Goal: Task Accomplishment & Management: Use online tool/utility

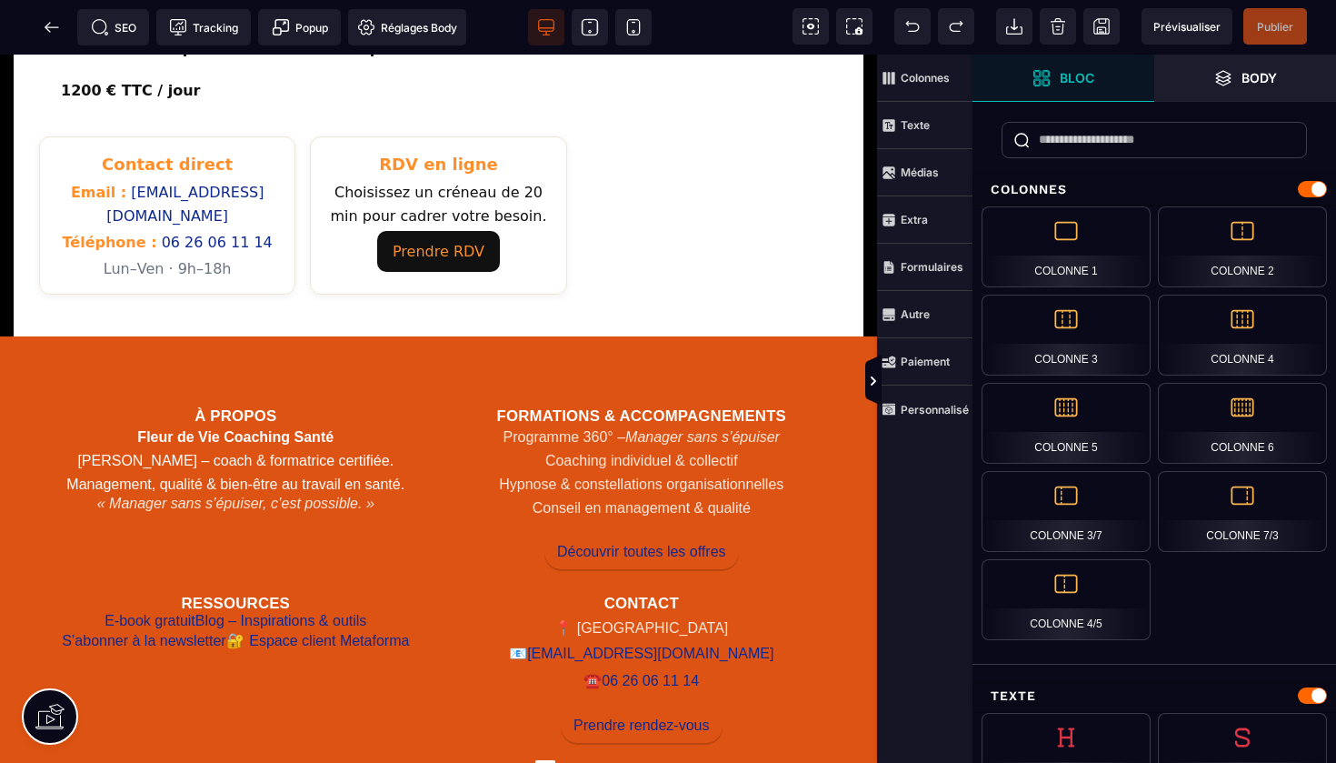
scroll to position [1062, 0]
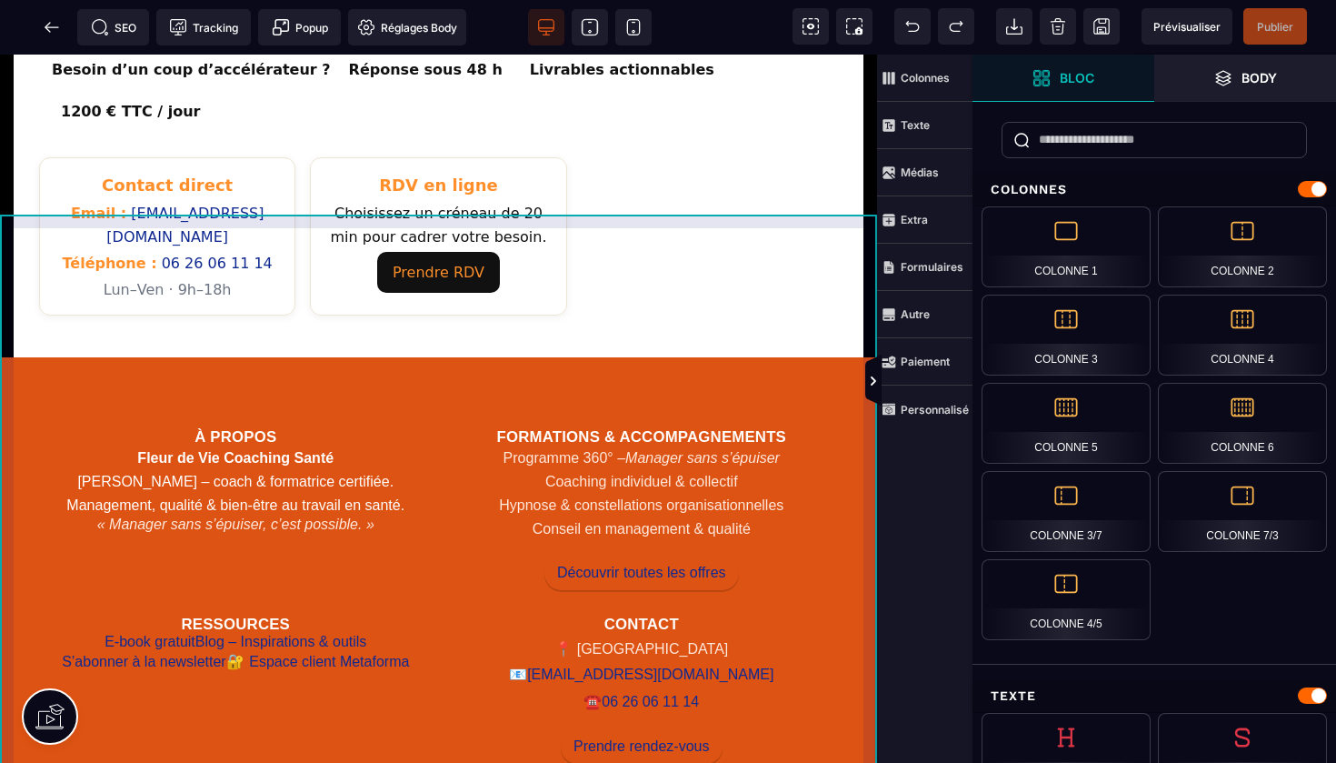
click at [720, 357] on div "À propos Fleur de Vie Coaching Santé [PERSON_NAME] – coach & formatrice certifi…" at bounding box center [438, 652] width 877 height 590
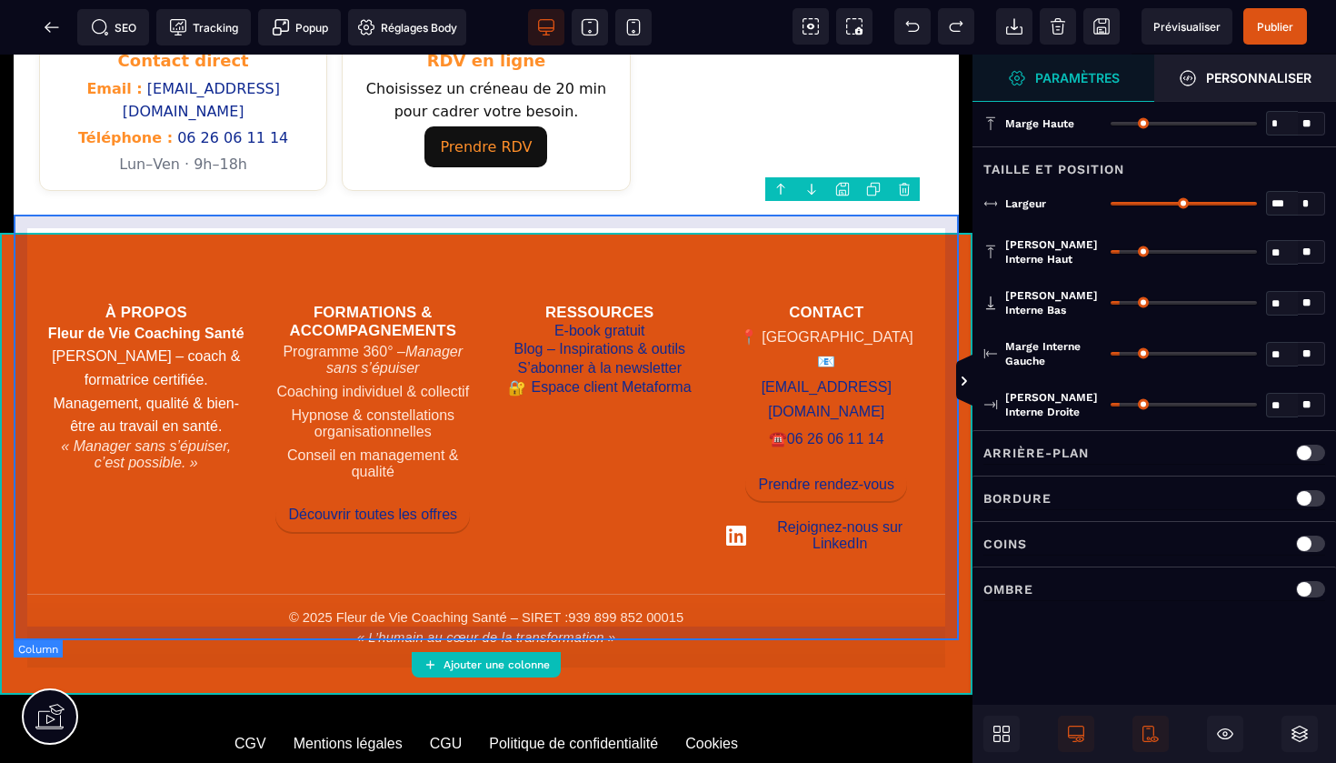
click at [720, 246] on div "À propos Fleur de Vie Coaching Santé [PERSON_NAME] – coach & formatrice certifi…" at bounding box center [486, 463] width 945 height 435
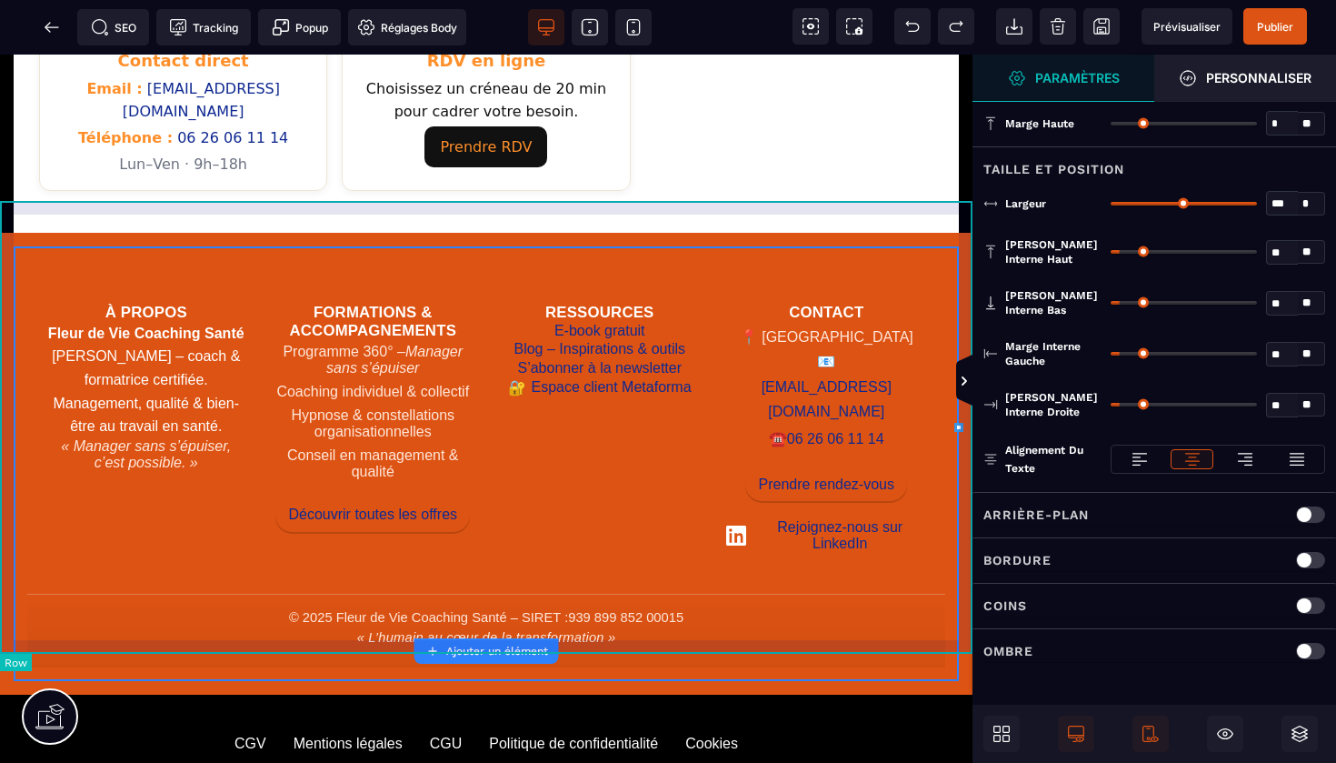
click at [722, 233] on div "À propos Fleur de Vie Coaching Santé [PERSON_NAME] – coach & formatrice certifi…" at bounding box center [486, 464] width 973 height 462
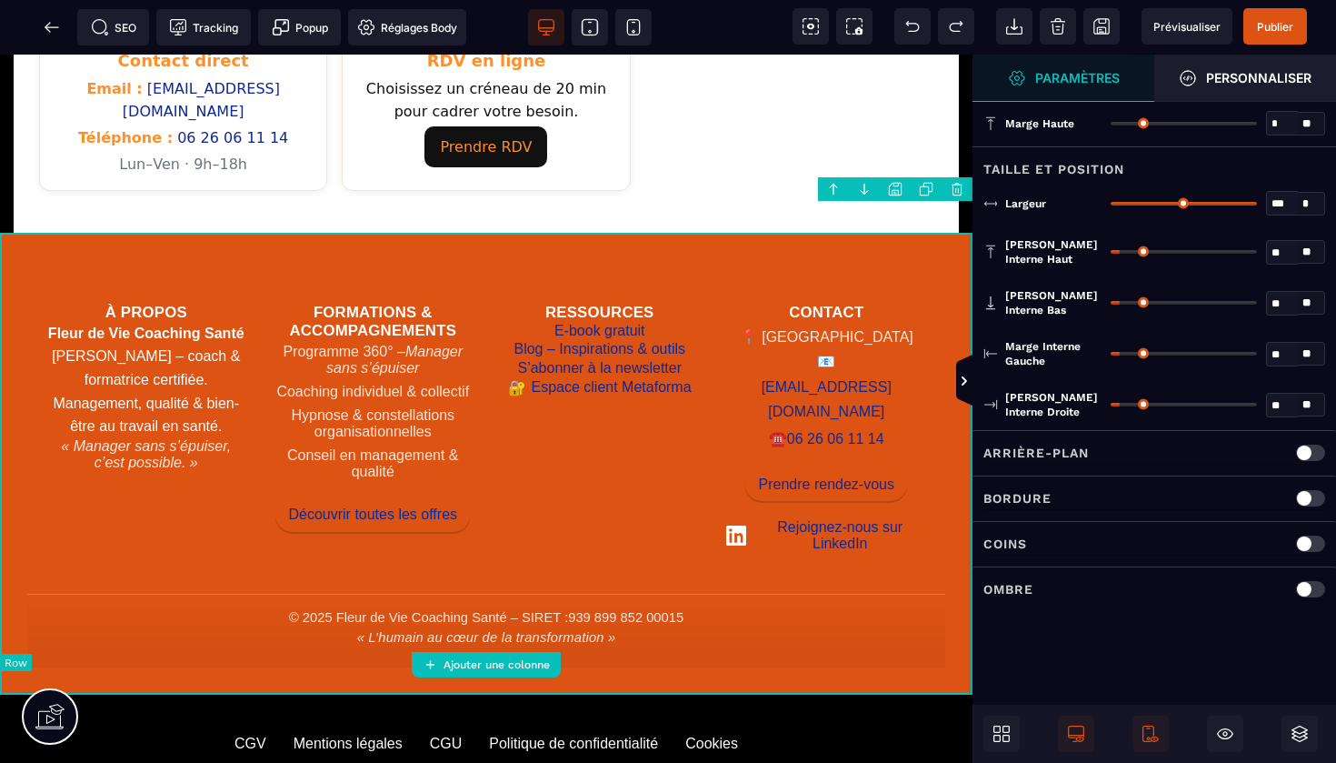
click at [722, 233] on div "À propos Fleur de Vie Coaching Santé [PERSON_NAME] – coach & formatrice certifi…" at bounding box center [486, 464] width 973 height 462
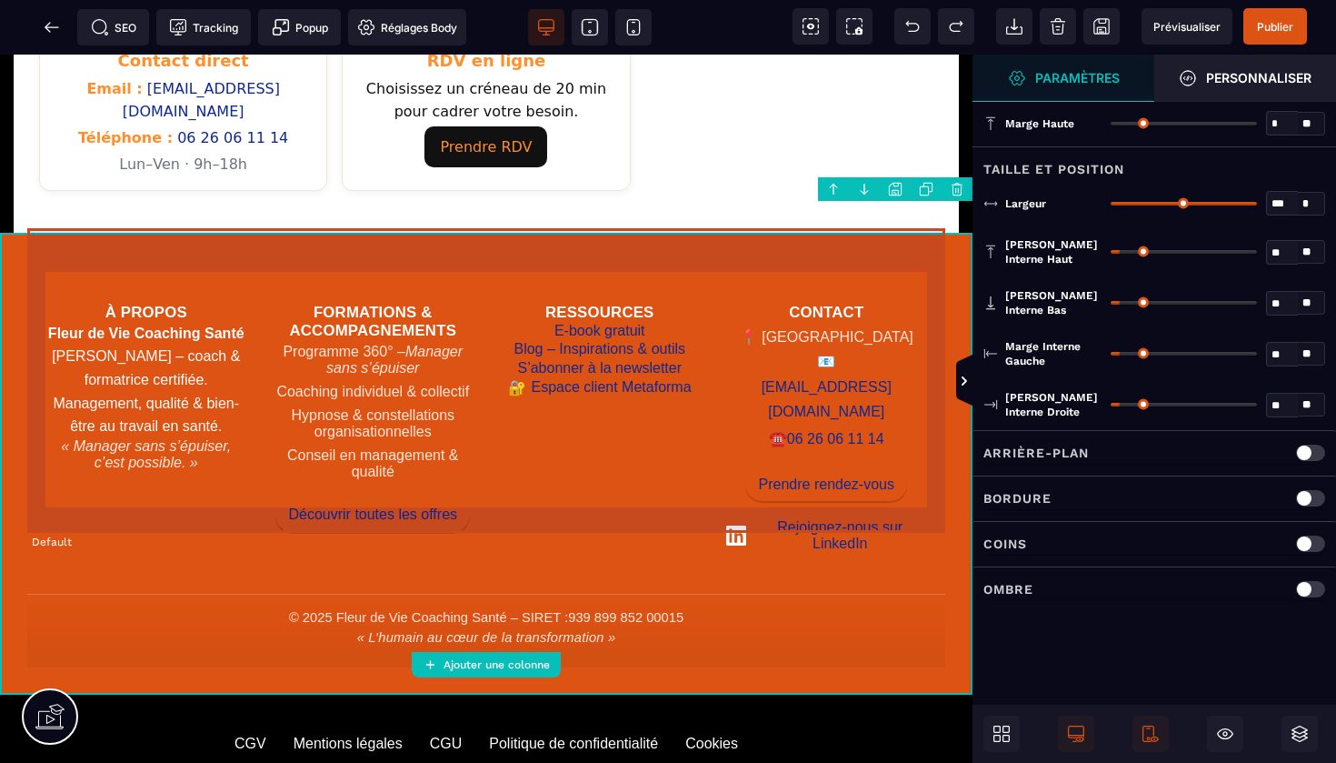
click at [708, 263] on div "À propos Fleur de Vie Coaching Santé [PERSON_NAME] – coach & formatrice certifi…" at bounding box center [486, 418] width 918 height 317
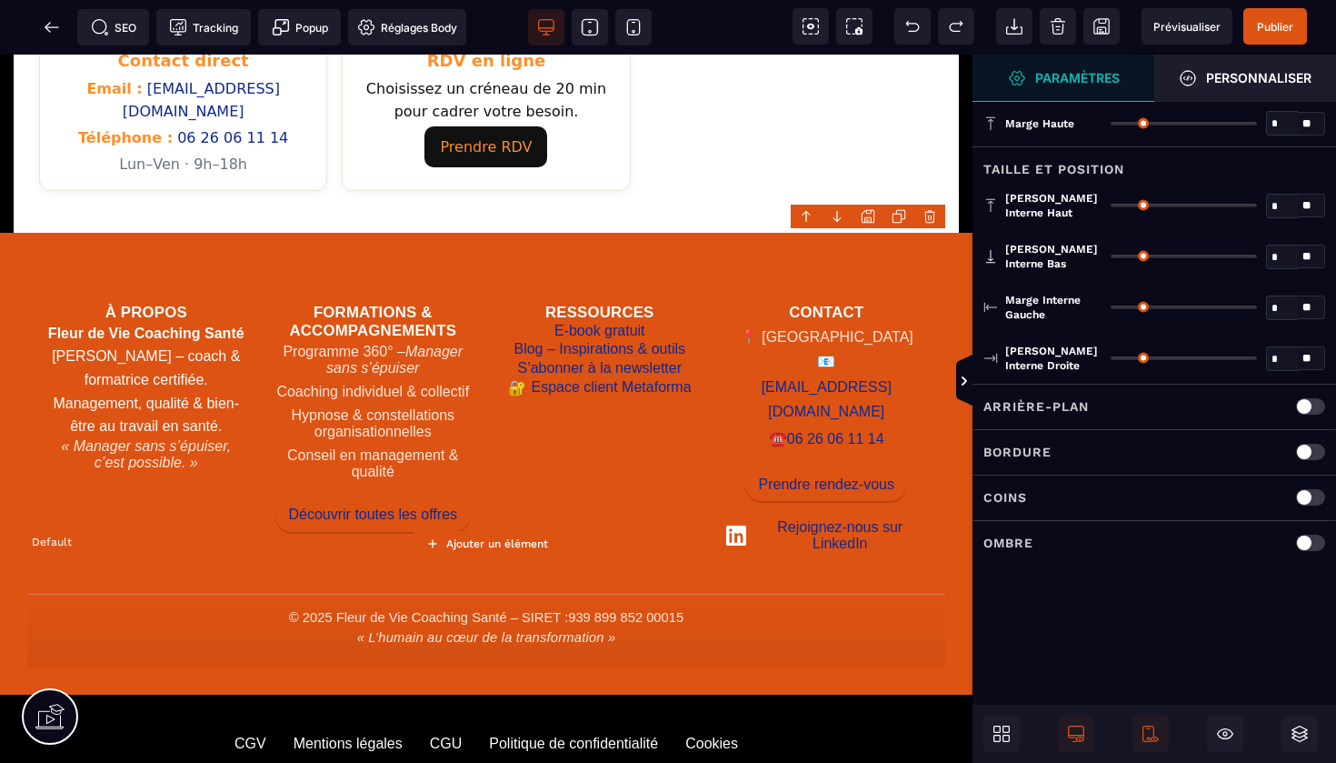
click at [708, 263] on div "À propos Fleur de Vie Coaching Santé [PERSON_NAME] – coach & formatrice certifi…" at bounding box center [486, 418] width 918 height 317
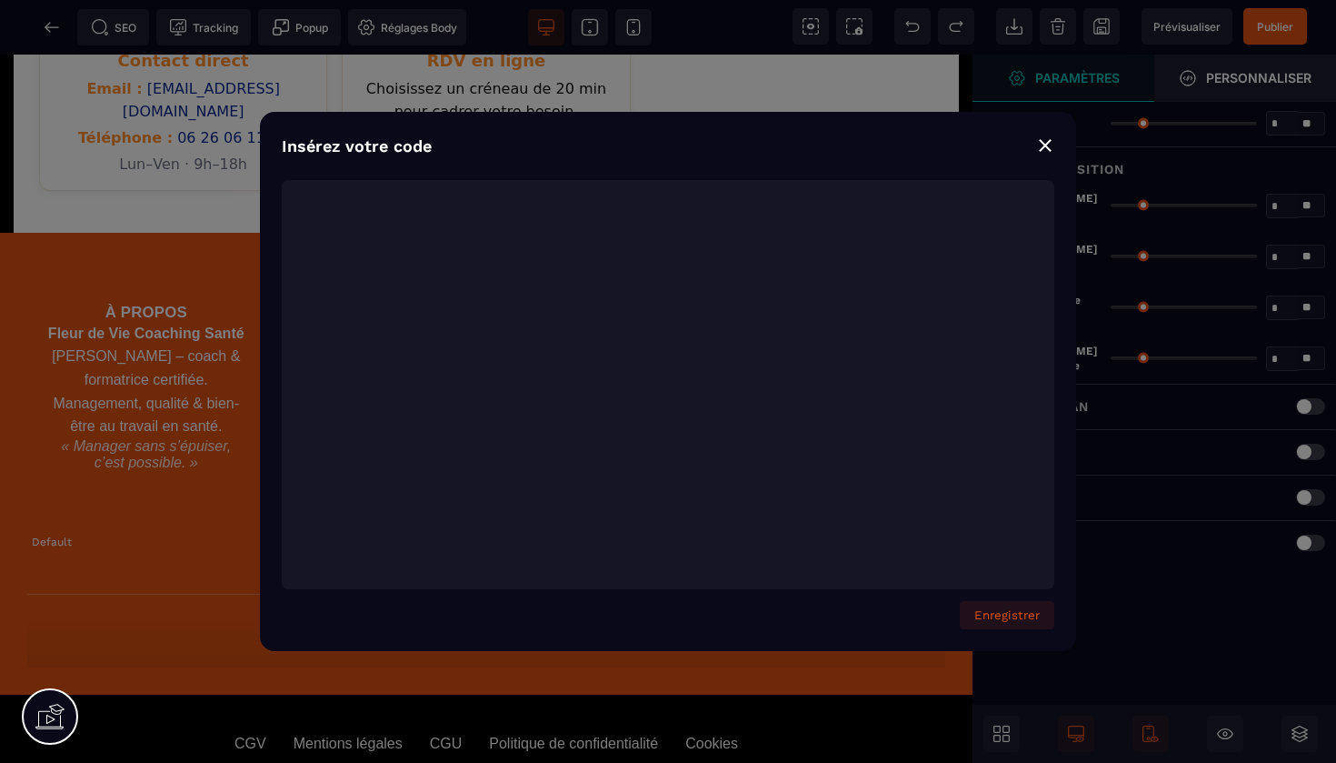
scroll to position [4092, 0]
type textarea "**********"
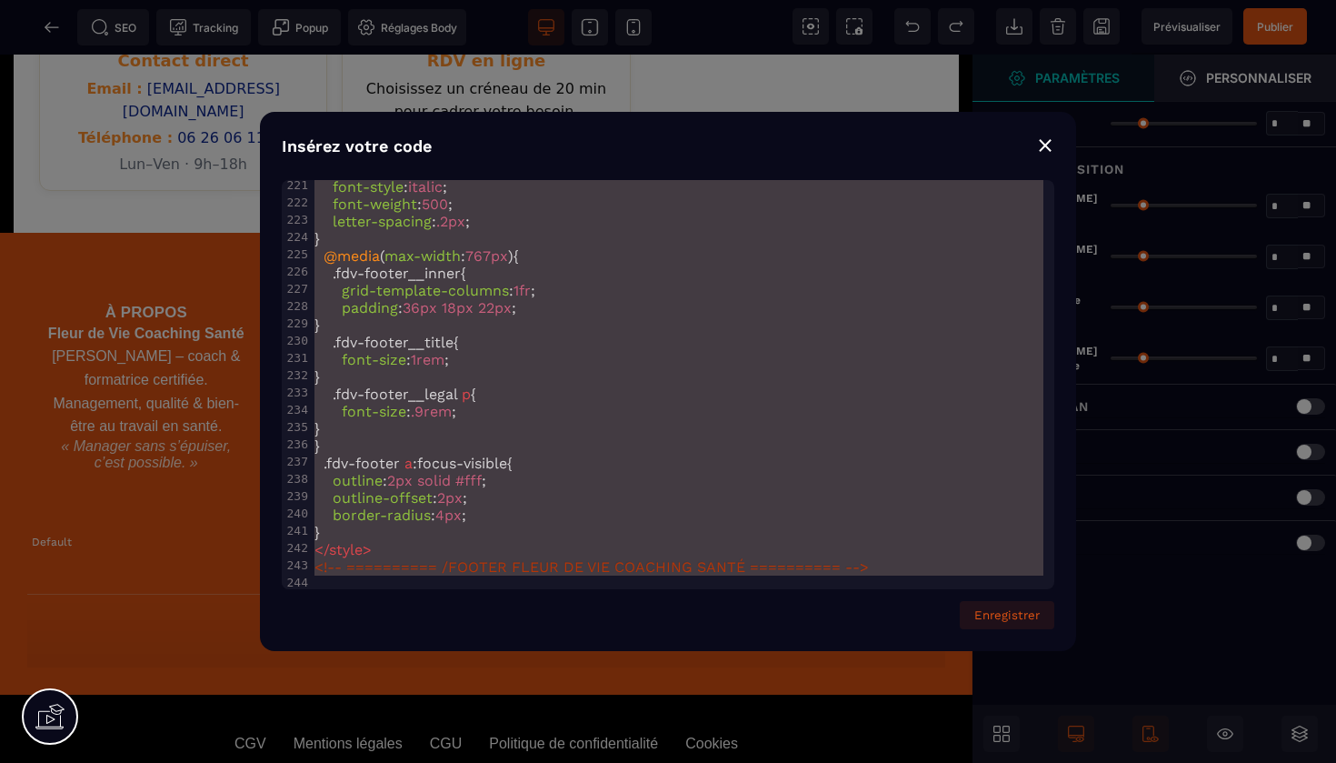
drag, startPoint x: 314, startPoint y: 192, endPoint x: 654, endPoint y: 762, distance: 663.7
copy h3 "Ressources"
click at [1051, 151] on div "⨯" at bounding box center [1045, 144] width 18 height 25
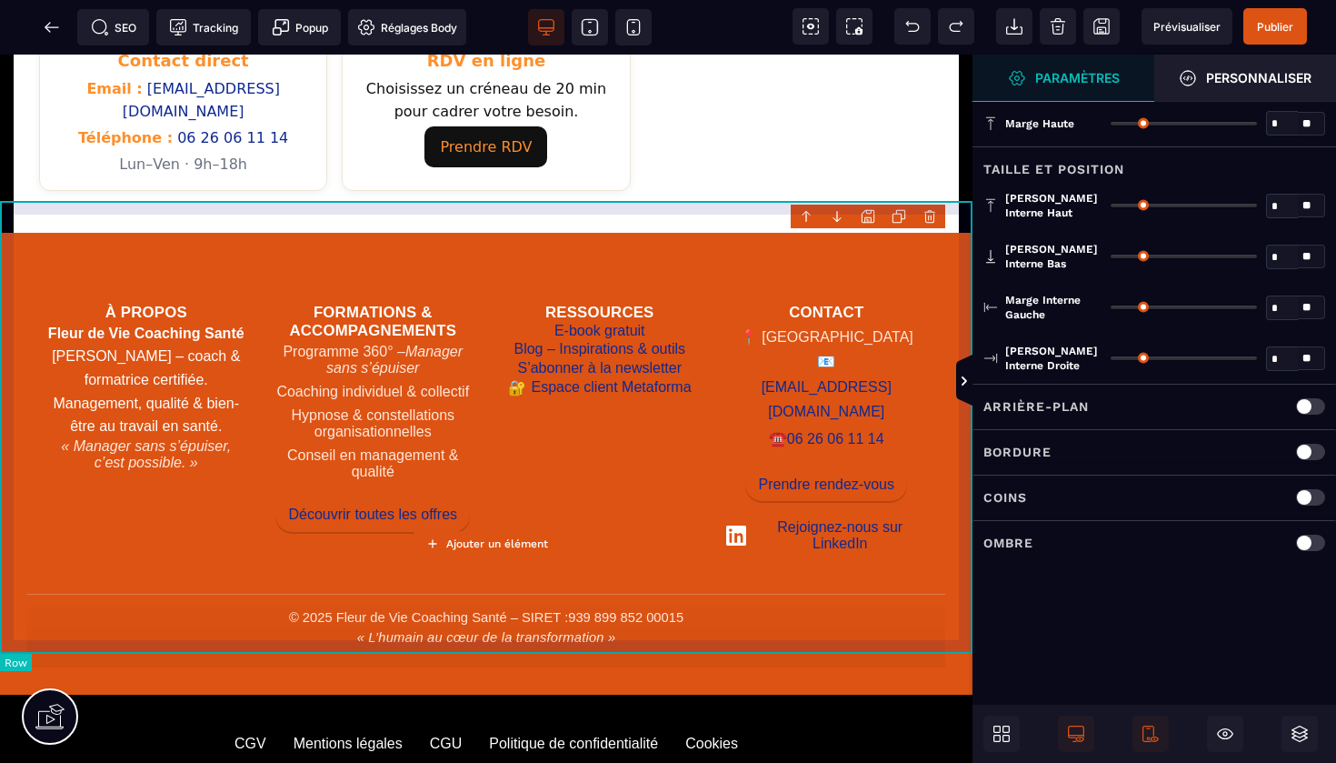
click at [764, 233] on div "À propos Fleur de Vie Coaching Santé [PERSON_NAME] – coach & formatrice certifi…" at bounding box center [486, 464] width 973 height 462
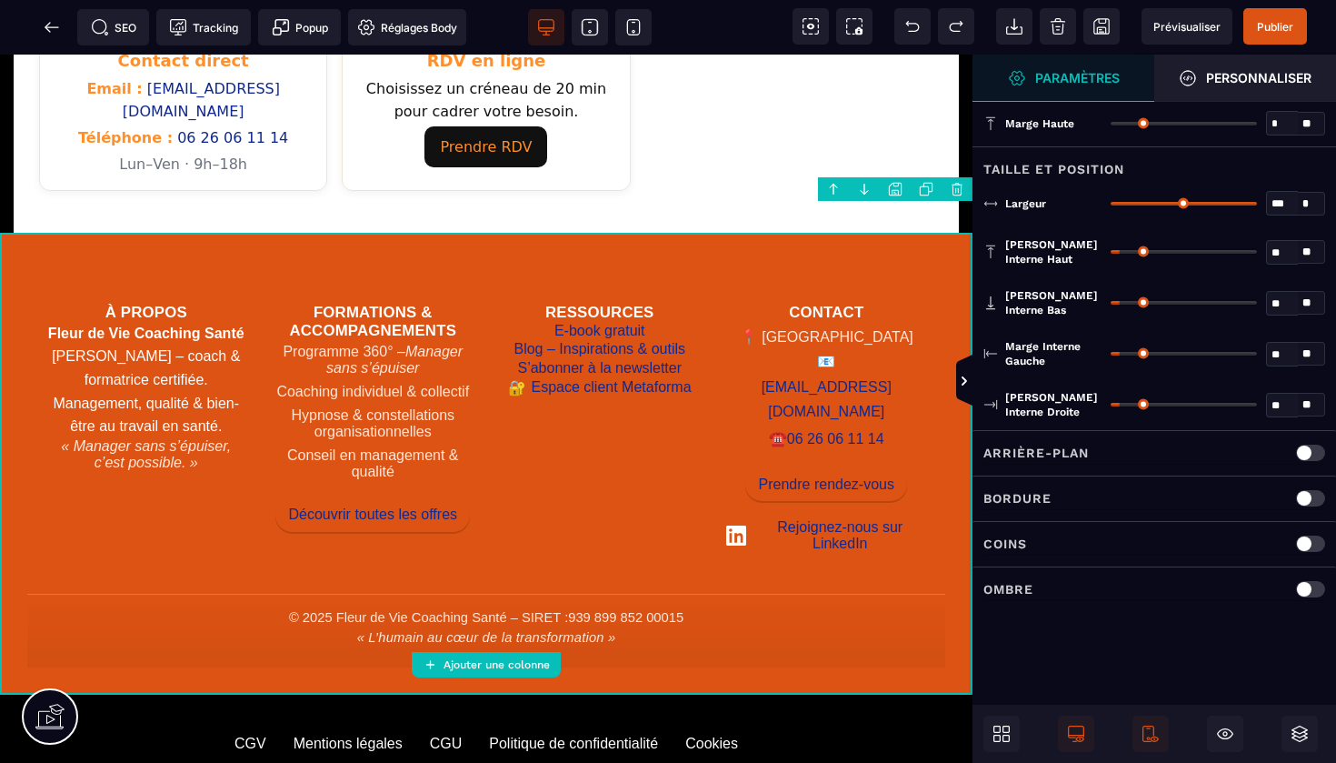
click at [1100, 452] on div "Arrière-plan" at bounding box center [1155, 453] width 342 height 23
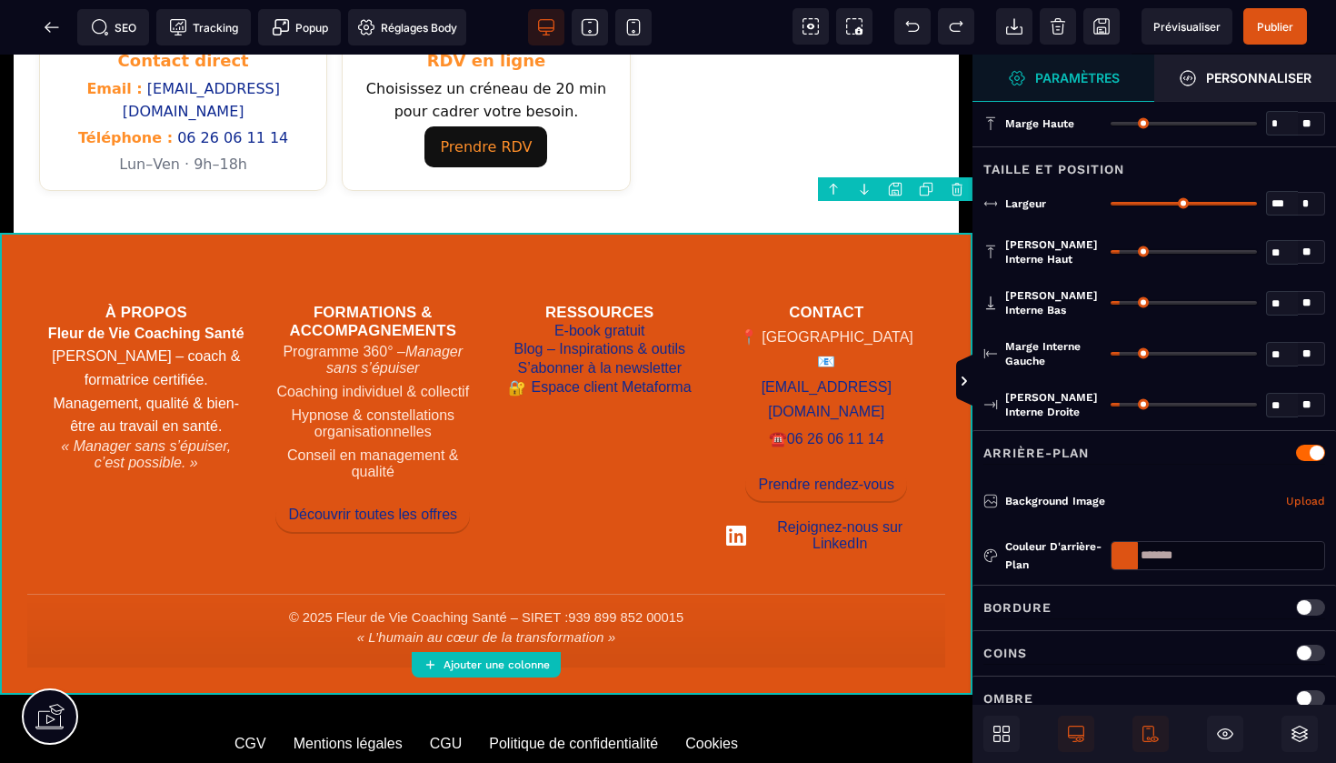
drag, startPoint x: 1197, startPoint y: 554, endPoint x: 1138, endPoint y: 552, distance: 59.1
click at [1138, 552] on input "*******" at bounding box center [1218, 555] width 215 height 29
click at [821, 374] on link "[EMAIL_ADDRESS][DOMAIN_NAME]" at bounding box center [827, 400] width 202 height 52
select select
select select "***"
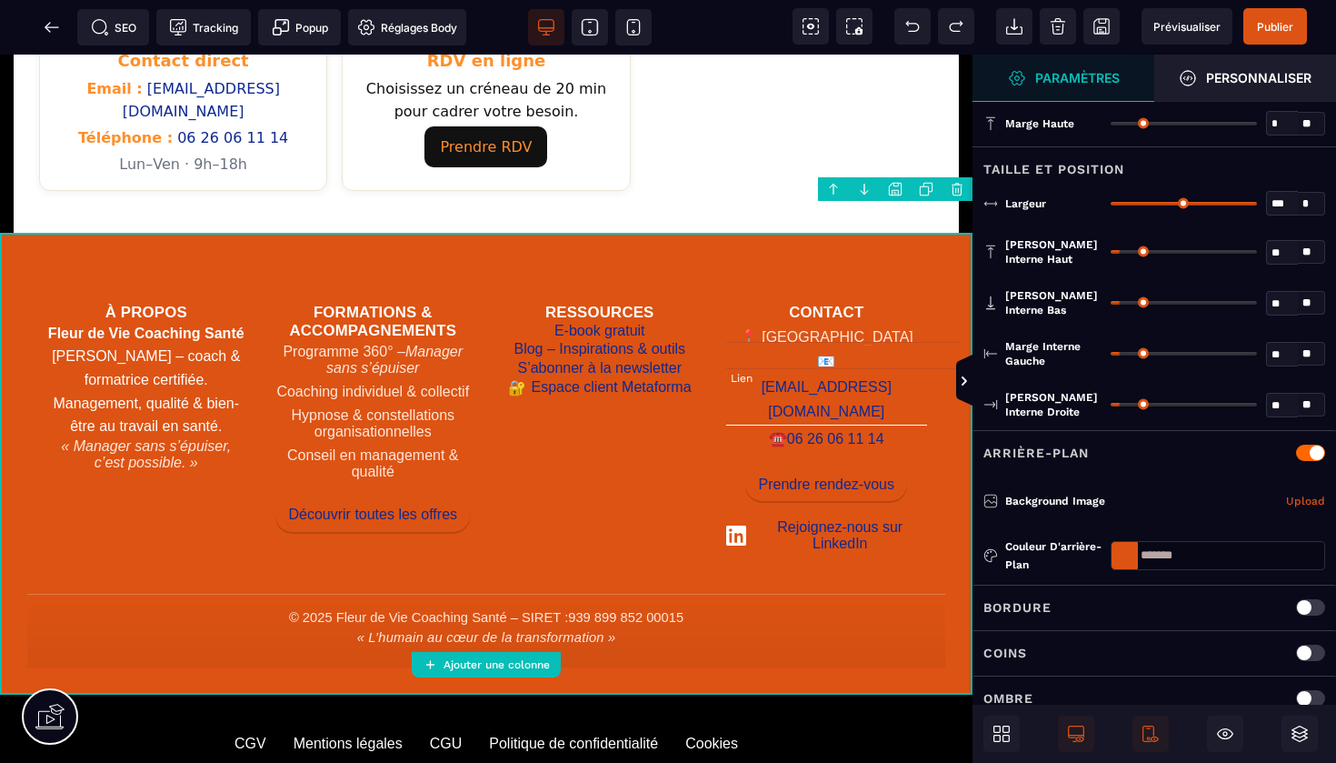
select select
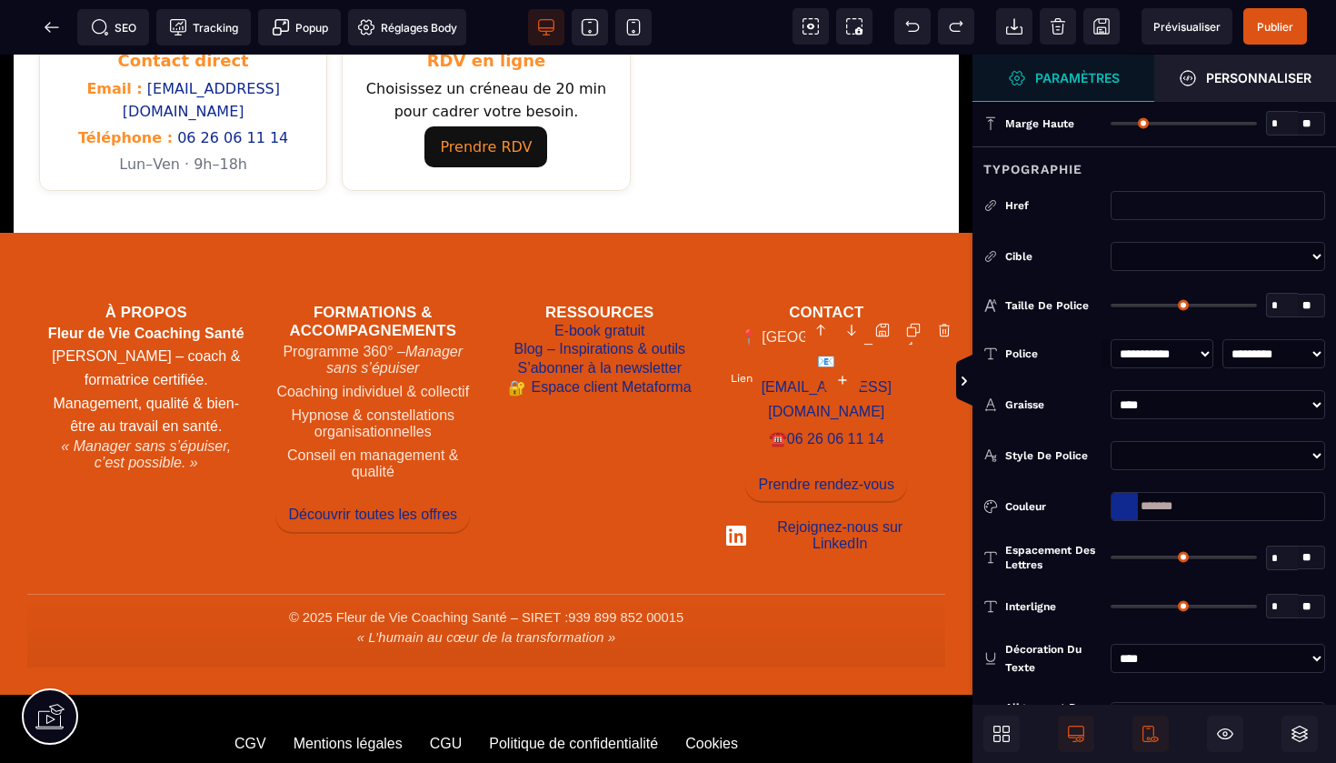
type input "*"
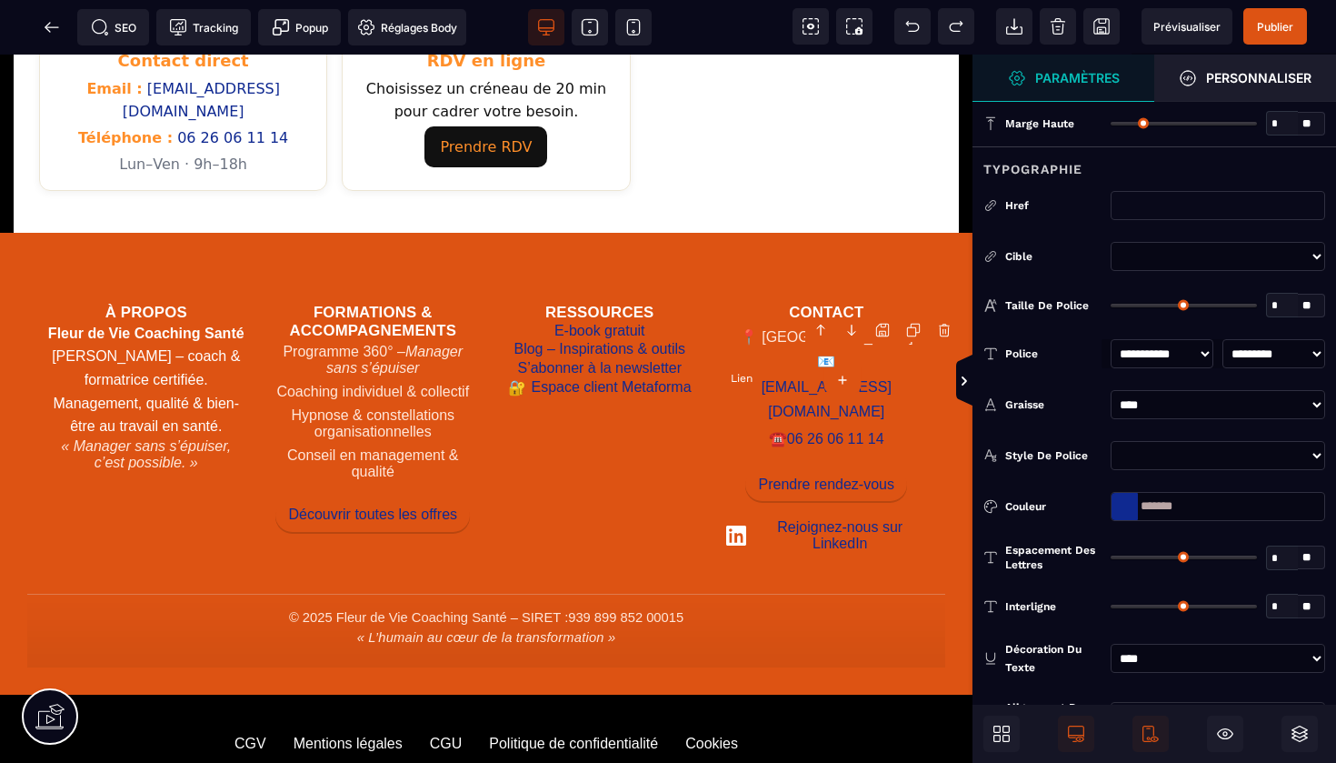
type input "*"
drag, startPoint x: 1194, startPoint y: 505, endPoint x: 1108, endPoint y: 501, distance: 86.4
click at [1108, 501] on div "Couleur *******" at bounding box center [1155, 506] width 364 height 29
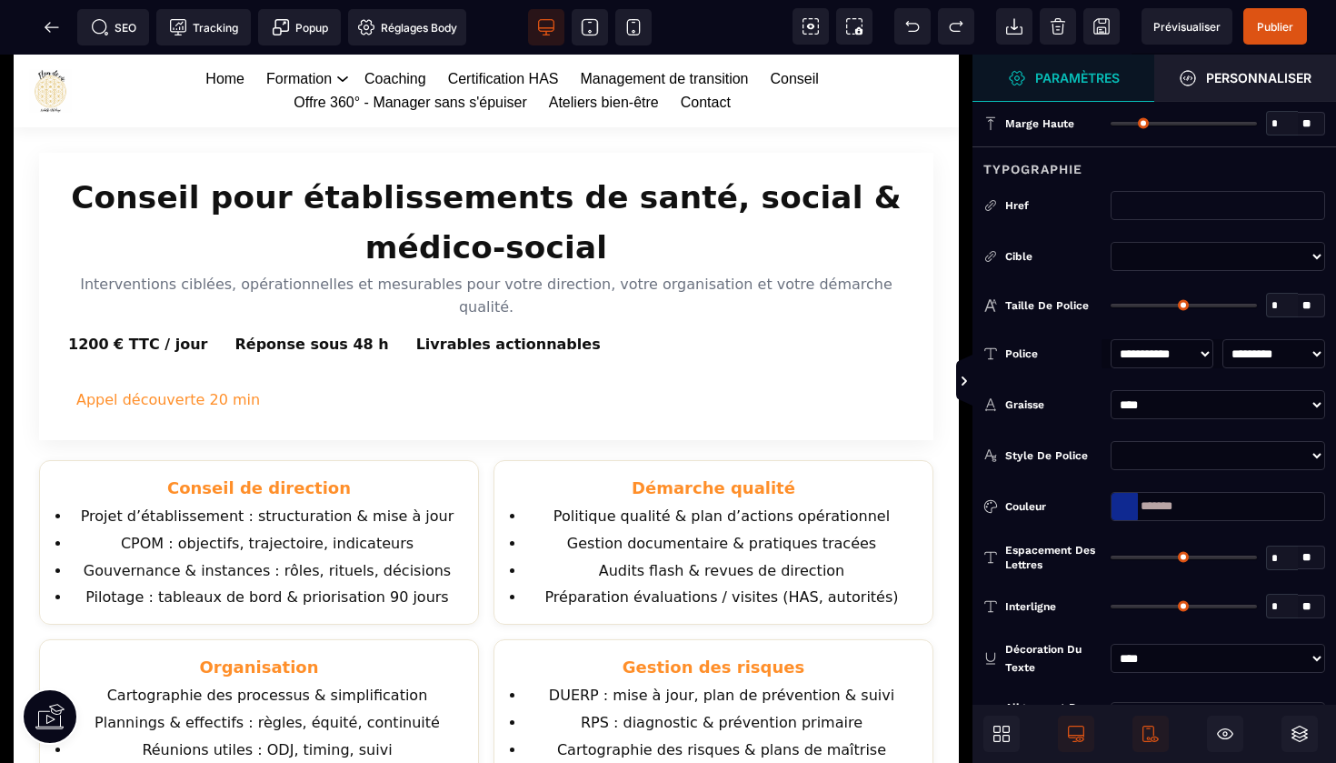
scroll to position [0, 0]
click at [43, 23] on icon at bounding box center [52, 27] width 18 height 18
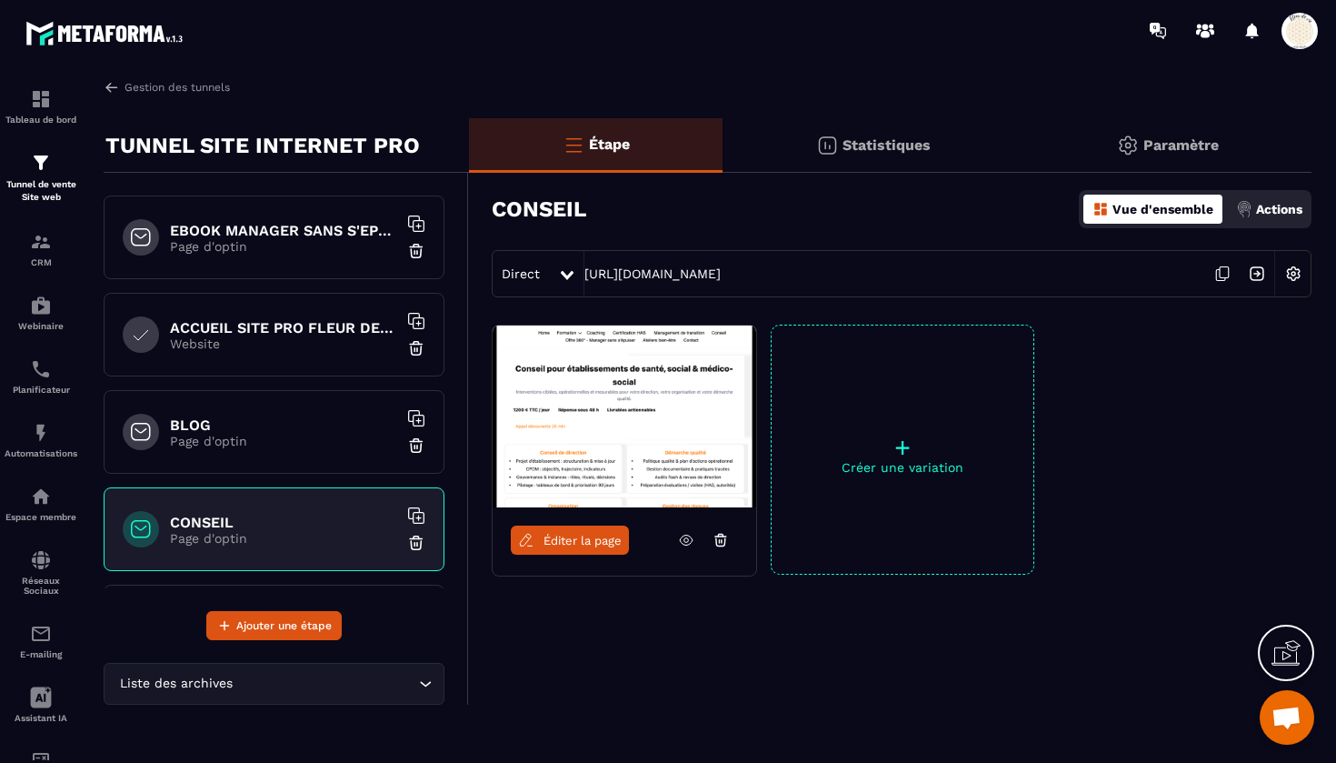
click at [319, 233] on h6 "EBOOK MANAGER SANS S'EPUISER OFFERT" at bounding box center [283, 230] width 227 height 17
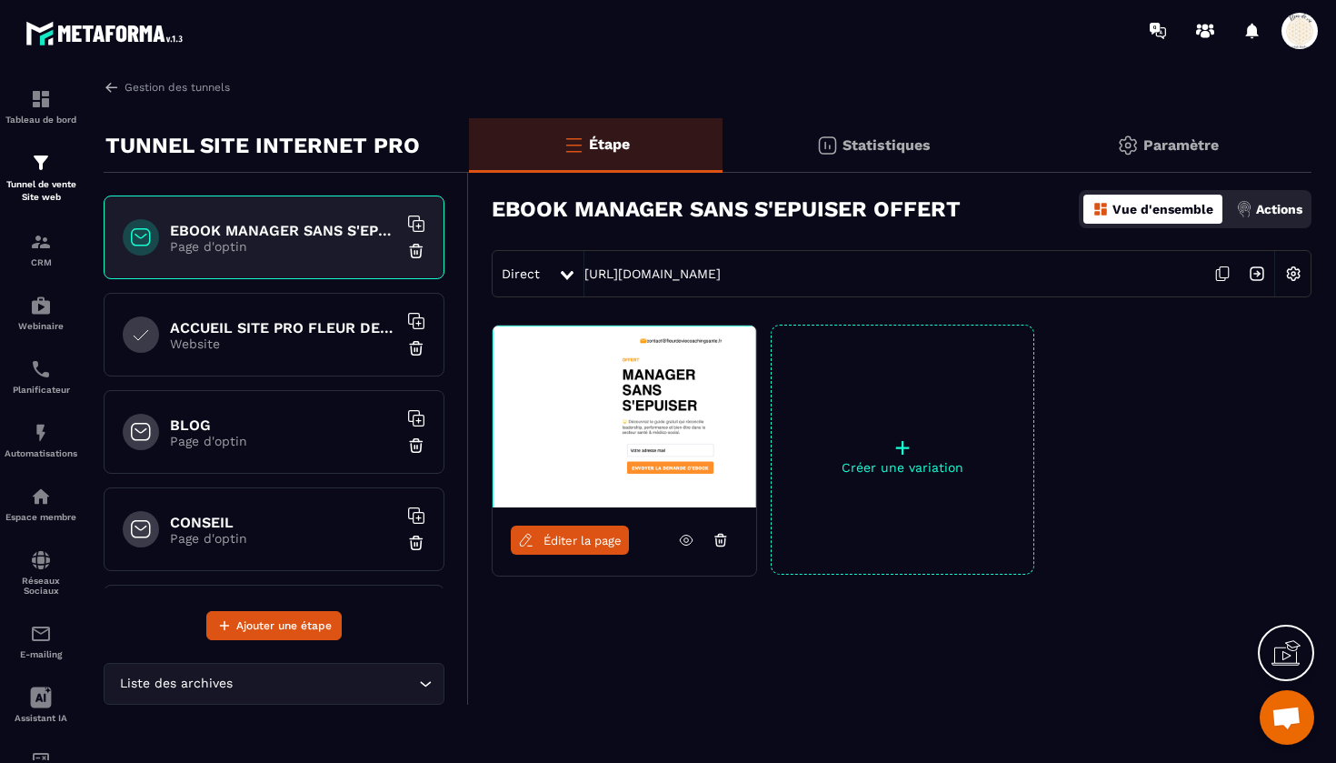
click at [1224, 268] on icon at bounding box center [1222, 273] width 35 height 35
click at [329, 437] on p "Page d'optin" at bounding box center [283, 441] width 227 height 15
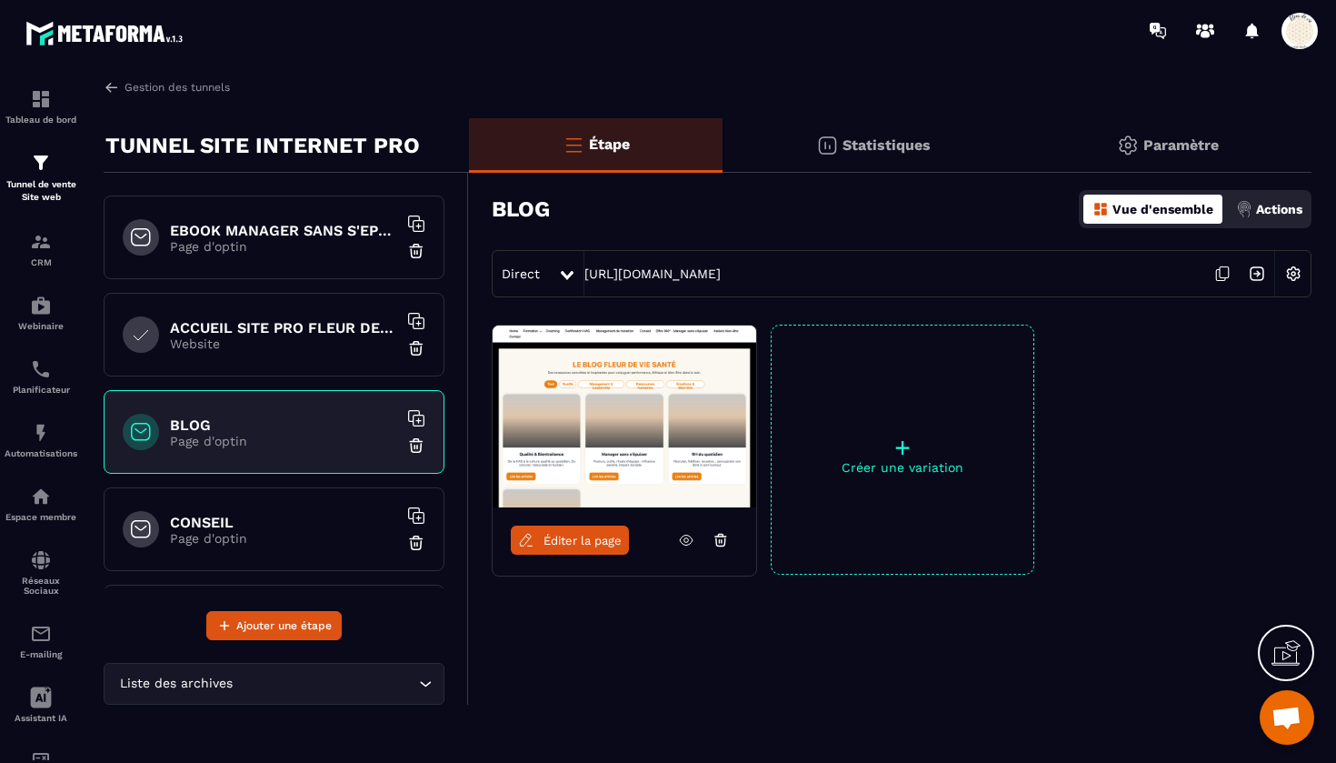
click at [1225, 271] on icon at bounding box center [1222, 273] width 35 height 35
click at [309, 237] on h6 "EBOOK MANAGER SANS S'EPUISER OFFERT" at bounding box center [283, 230] width 227 height 17
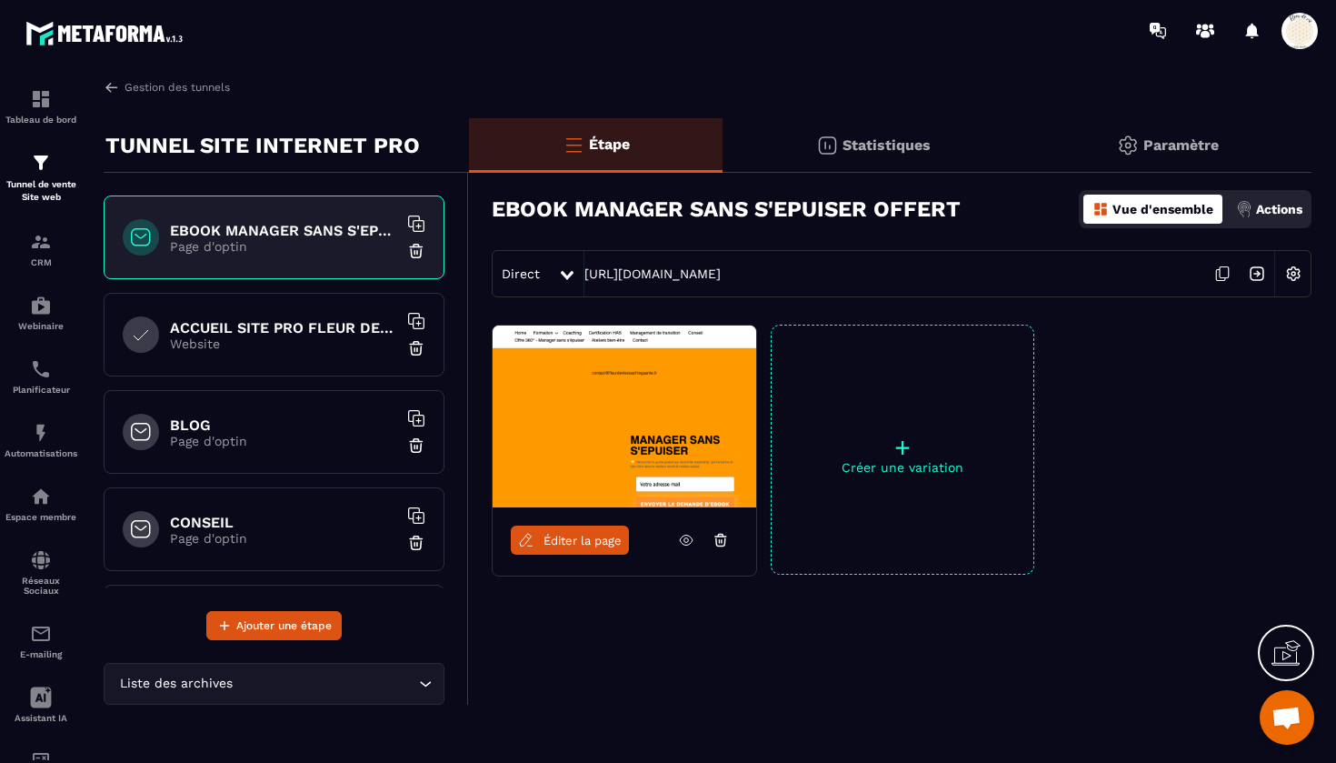
click at [310, 320] on h6 "ACCUEIL SITE PRO FLEUR DE VIE" at bounding box center [283, 327] width 227 height 17
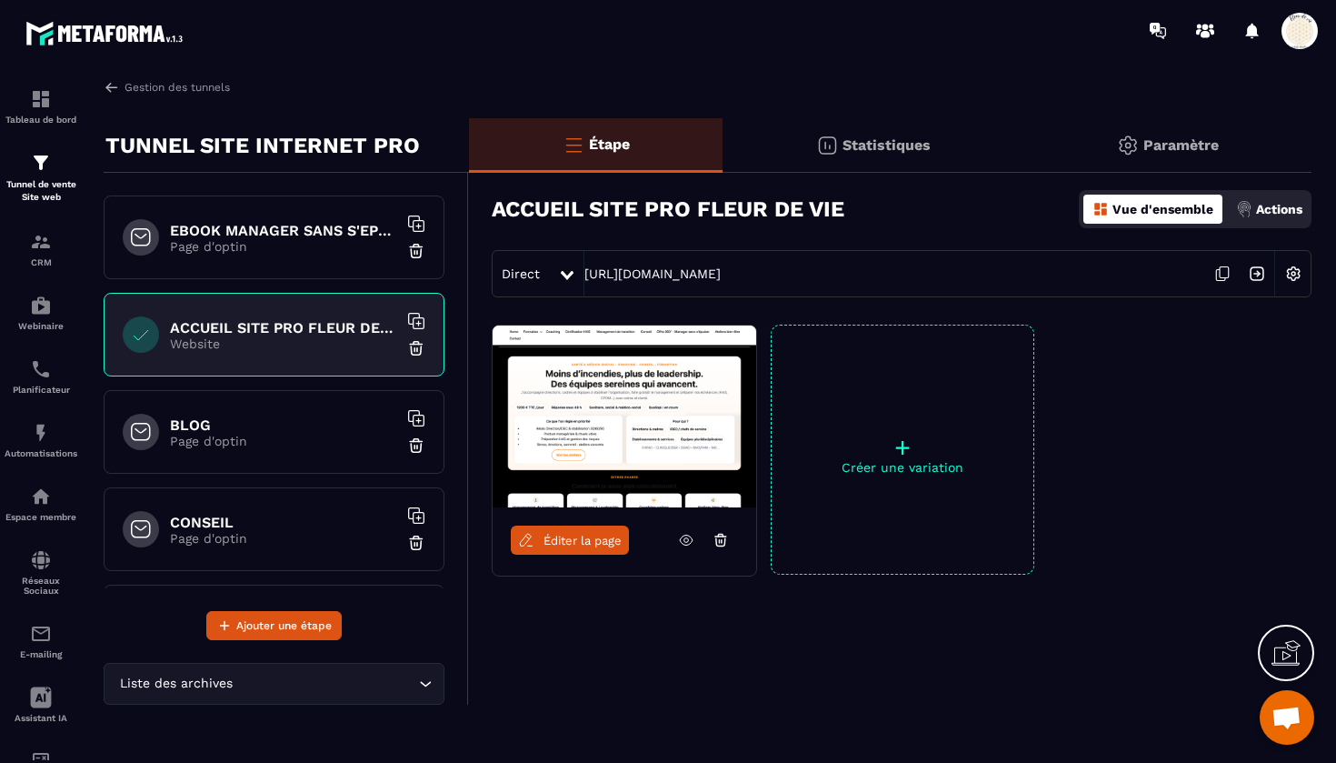
click at [302, 262] on div "EBOOK MANAGER SANS S'EPUISER OFFERT Page d'optin" at bounding box center [274, 237] width 341 height 84
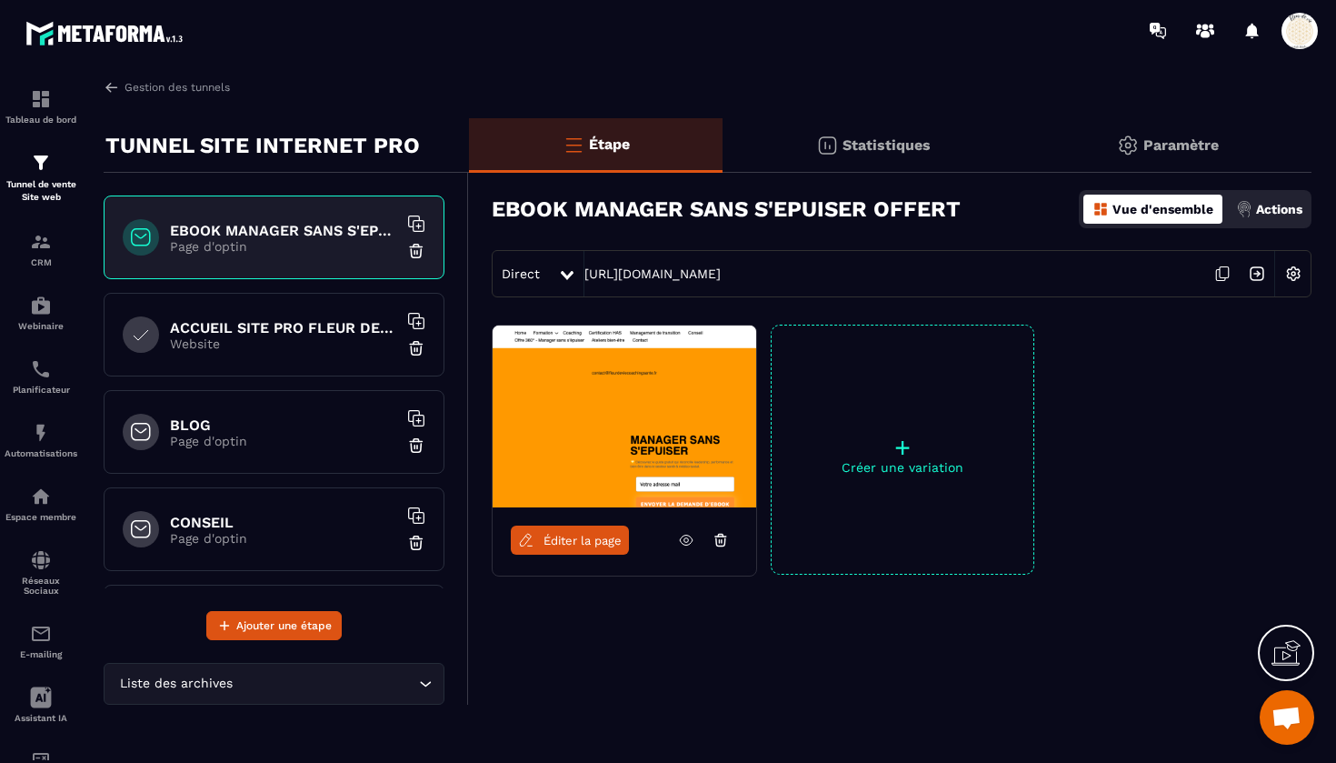
click at [289, 360] on div "ACCUEIL SITE PRO FLEUR DE VIE Website" at bounding box center [274, 335] width 341 height 84
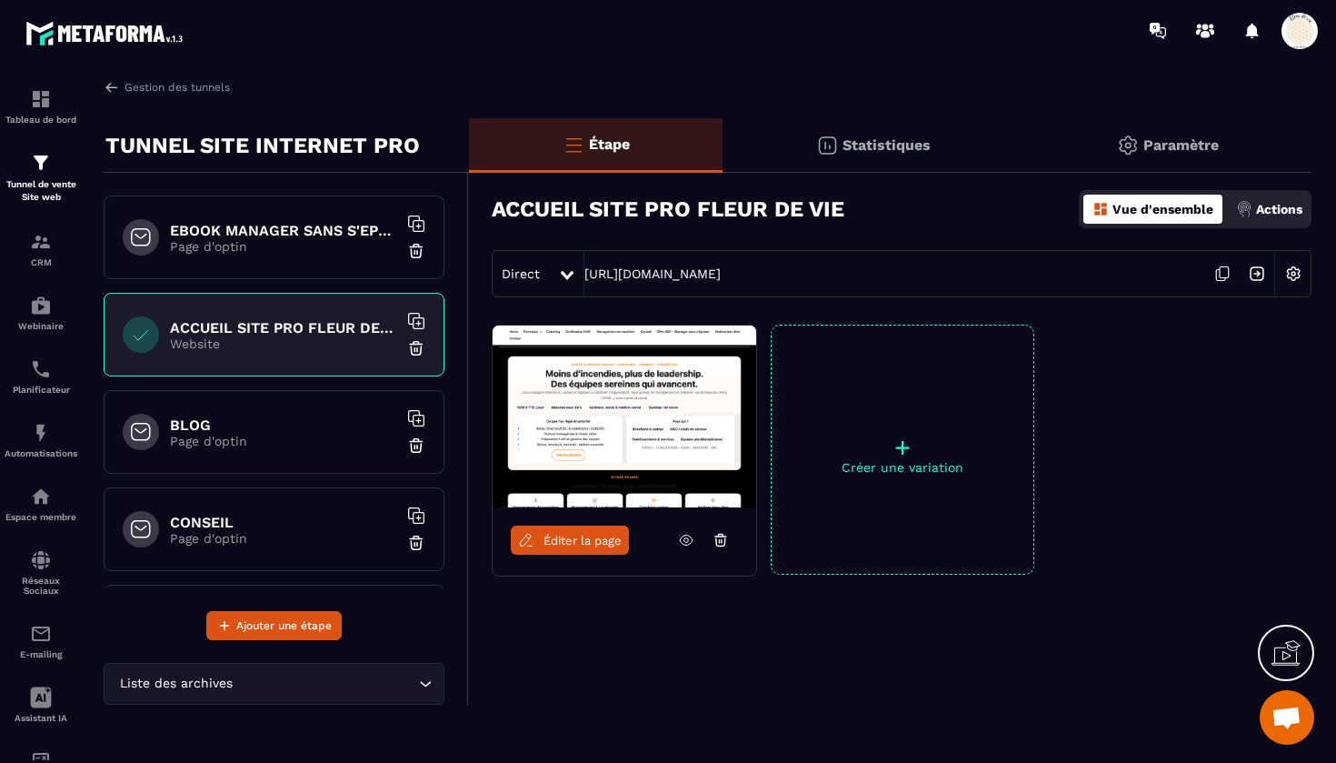
click at [293, 414] on div "BLOG Page d'optin" at bounding box center [274, 432] width 341 height 84
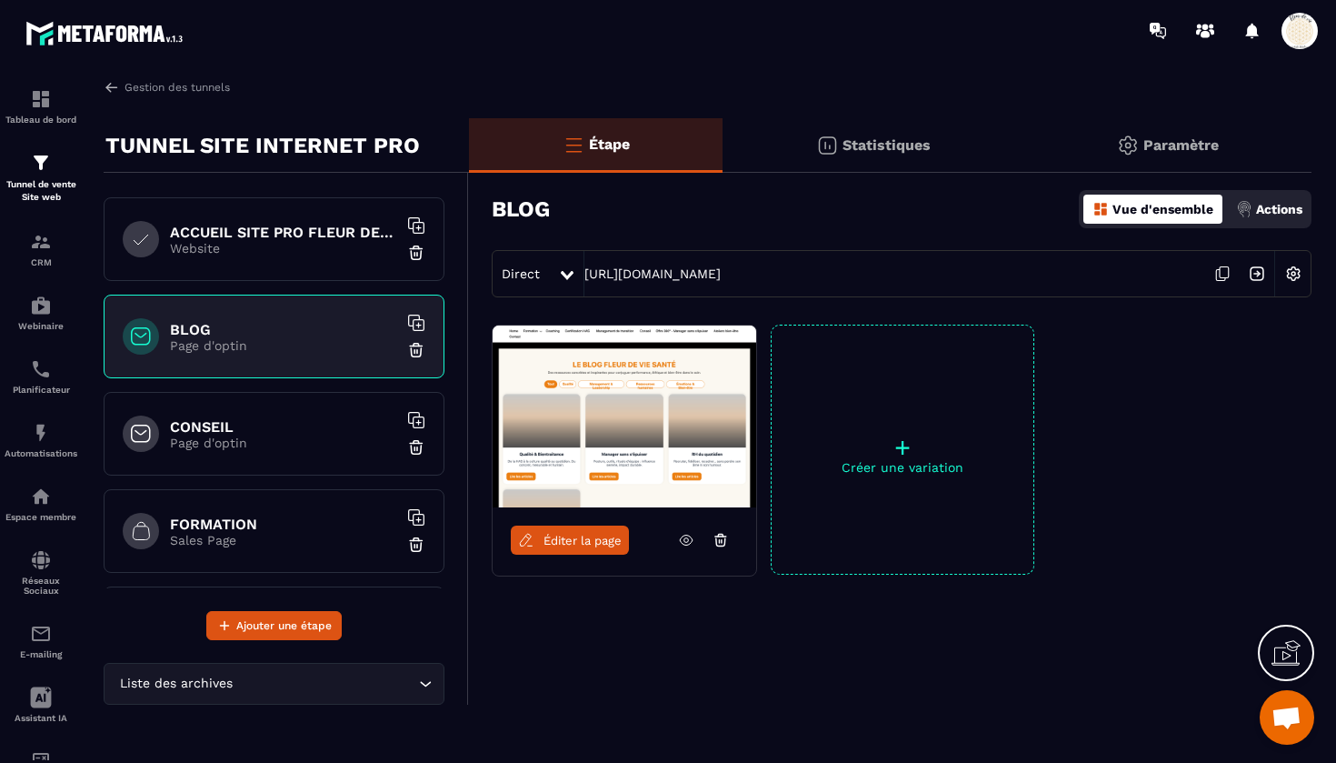
scroll to position [101, 0]
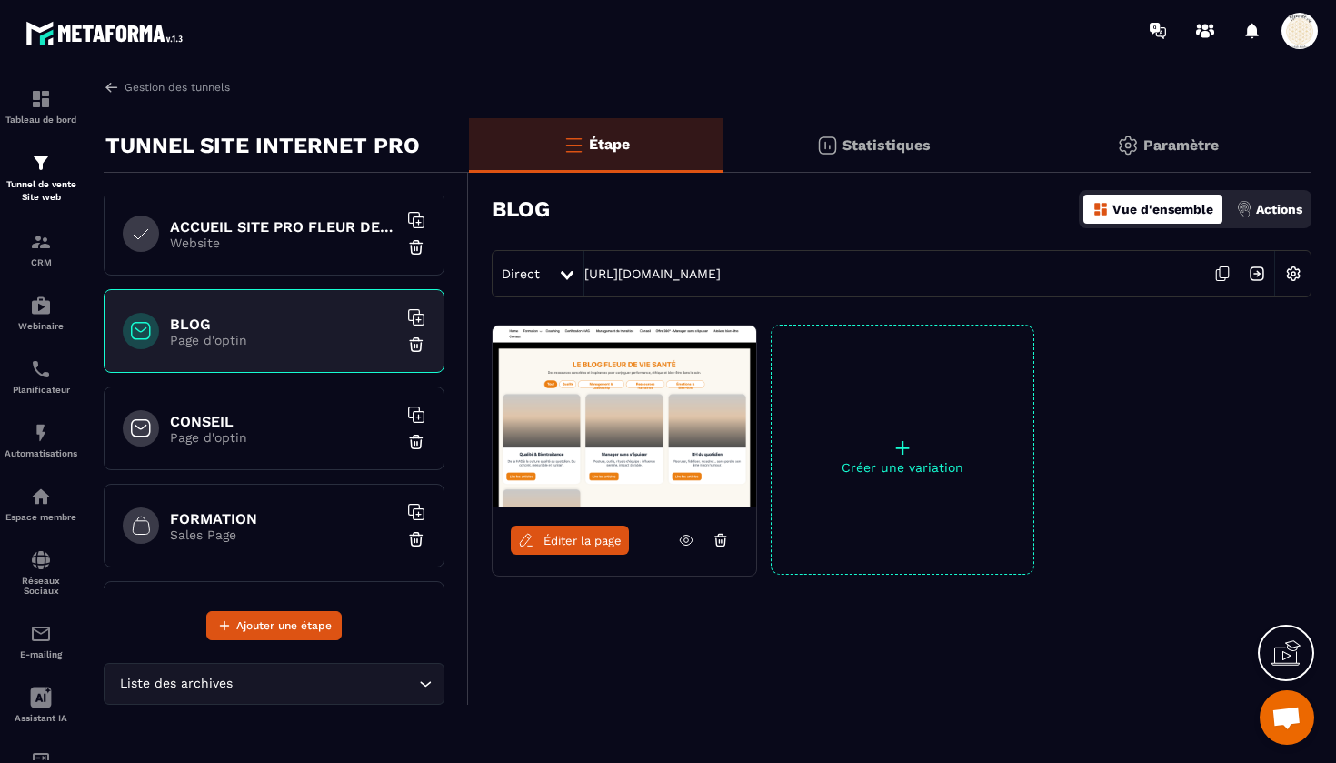
click at [292, 411] on div "CONSEIL Page d'optin" at bounding box center [274, 428] width 341 height 84
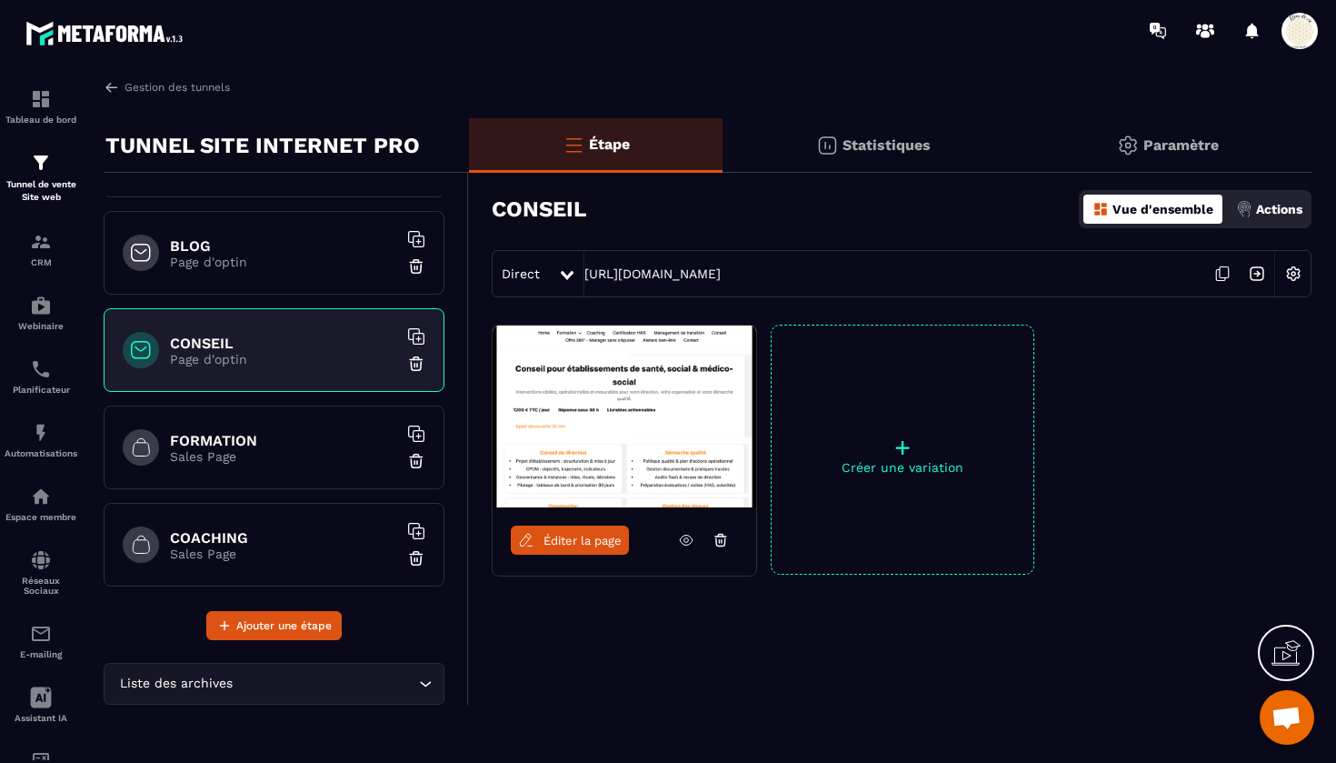
scroll to position [222, 0]
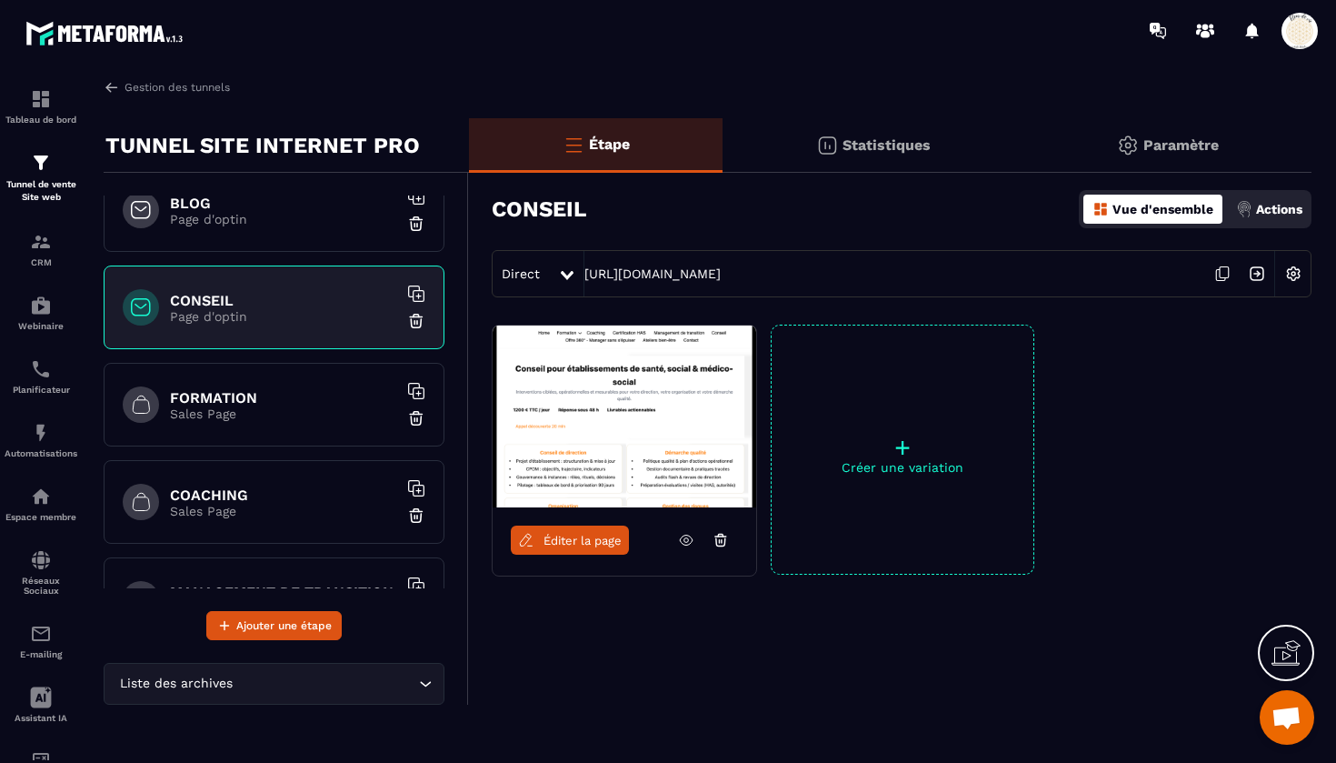
click at [288, 412] on p "Sales Page" at bounding box center [283, 413] width 227 height 15
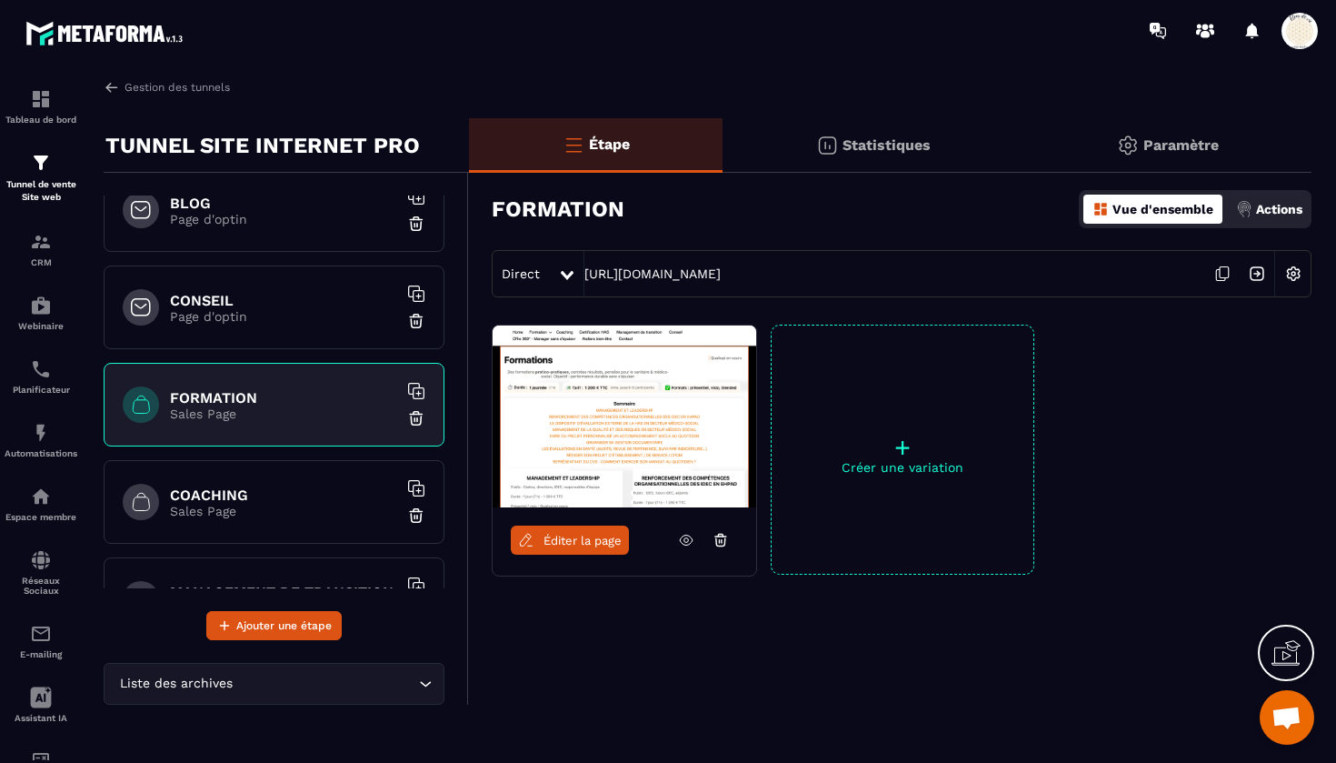
click at [266, 510] on p "Sales Page" at bounding box center [283, 511] width 227 height 15
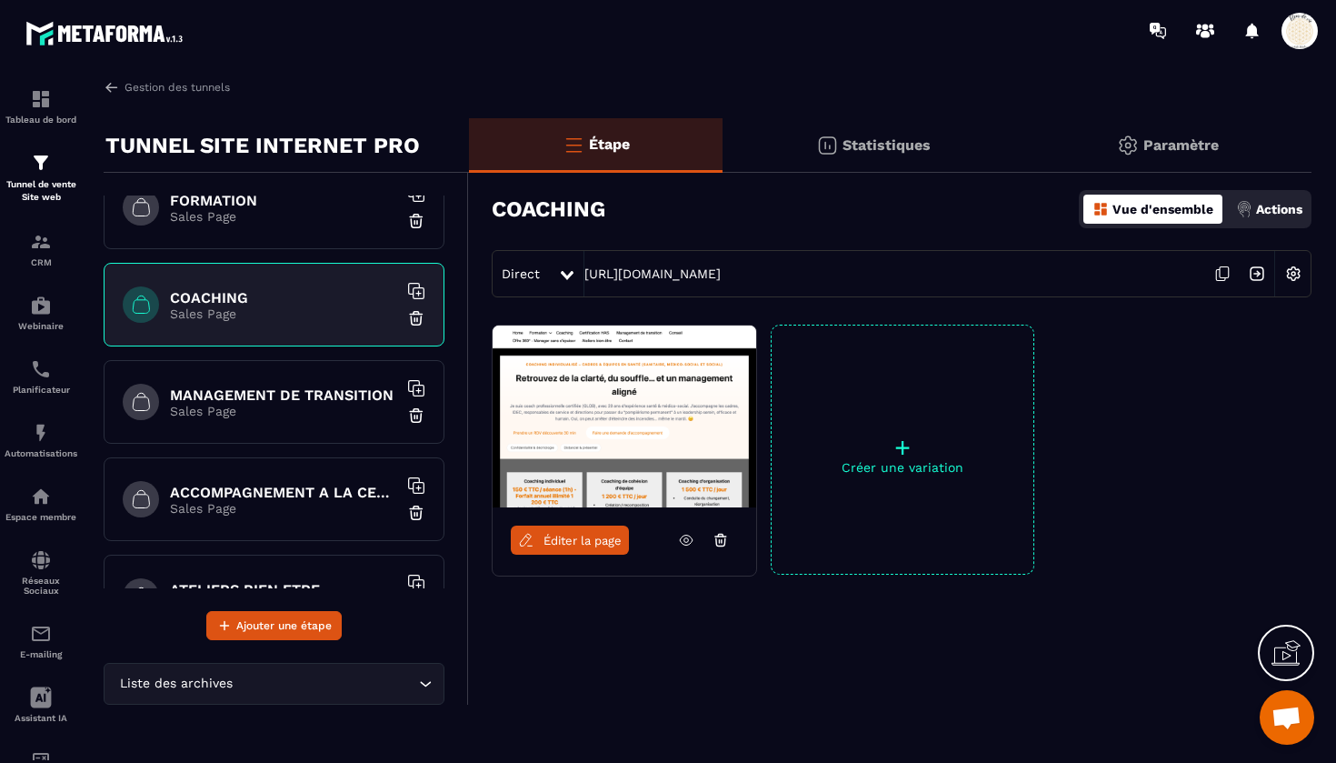
scroll to position [441, 0]
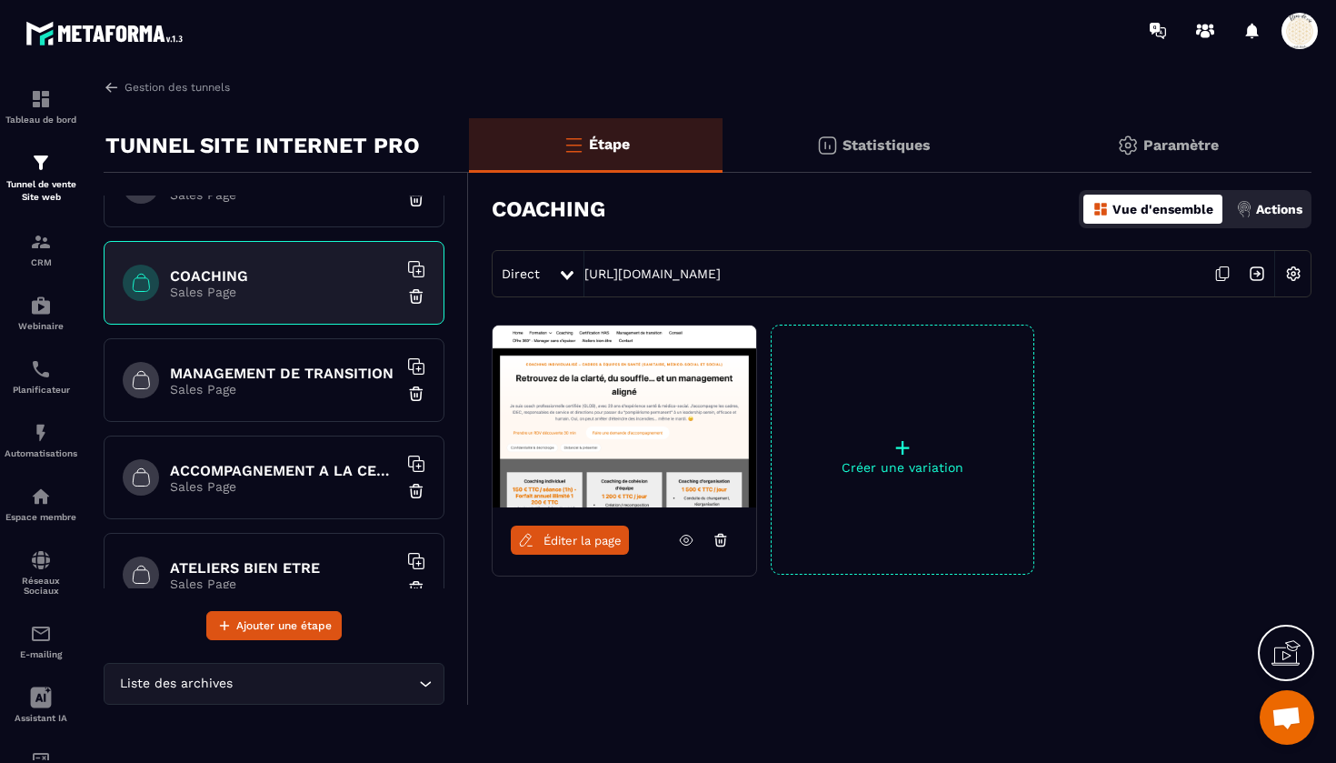
click at [285, 394] on p "Sales Page" at bounding box center [283, 389] width 227 height 15
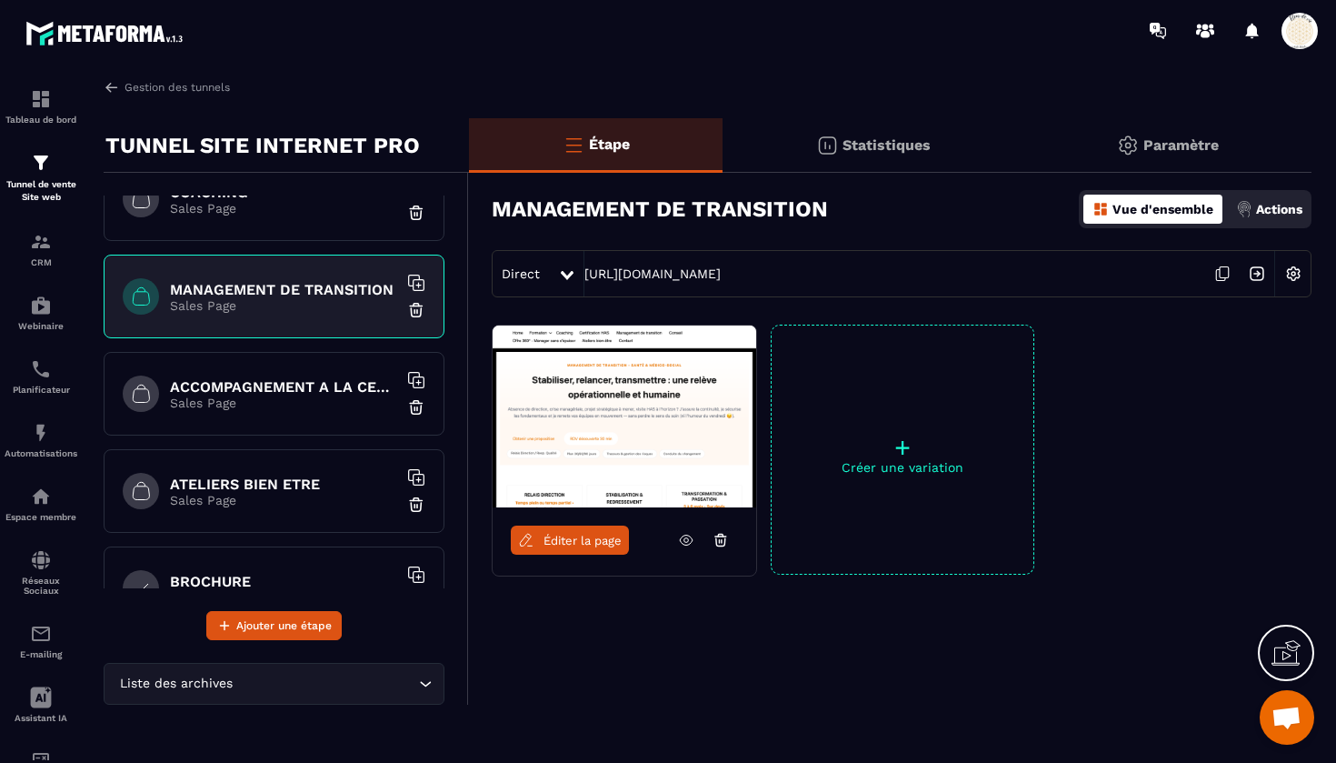
scroll to position [540, 0]
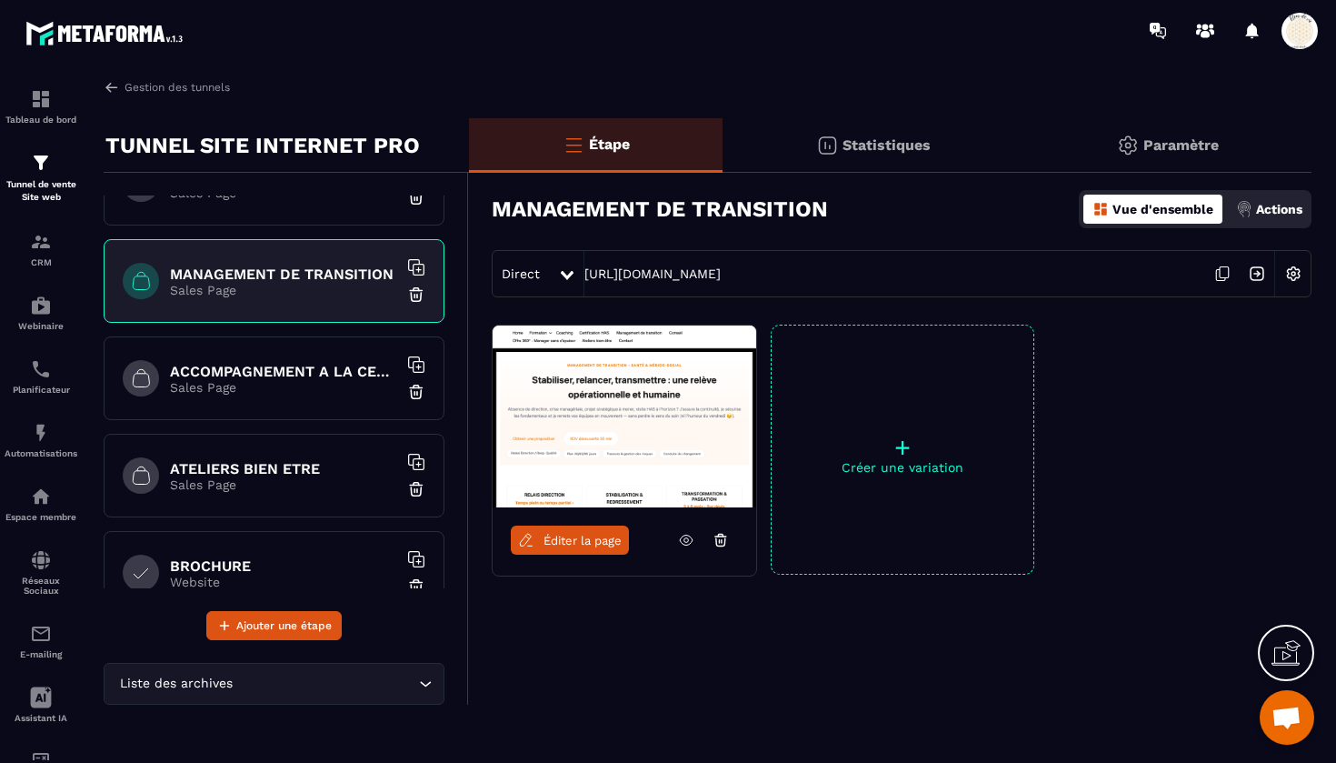
click at [295, 371] on h6 "ACCOMPAGNEMENT A LA CERTIFICATION HAS" at bounding box center [283, 371] width 227 height 17
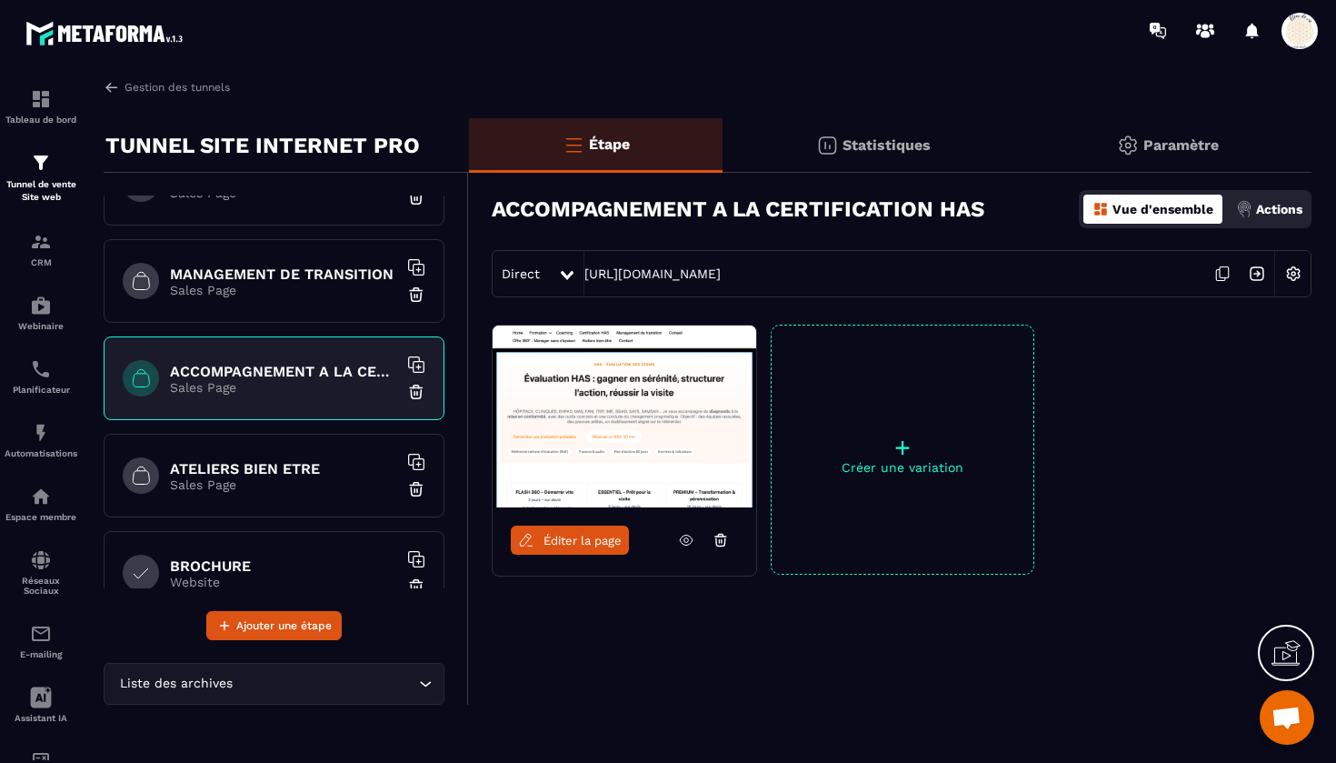
click at [272, 458] on div "ATELIERS BIEN ETRE Sales Page" at bounding box center [274, 476] width 341 height 84
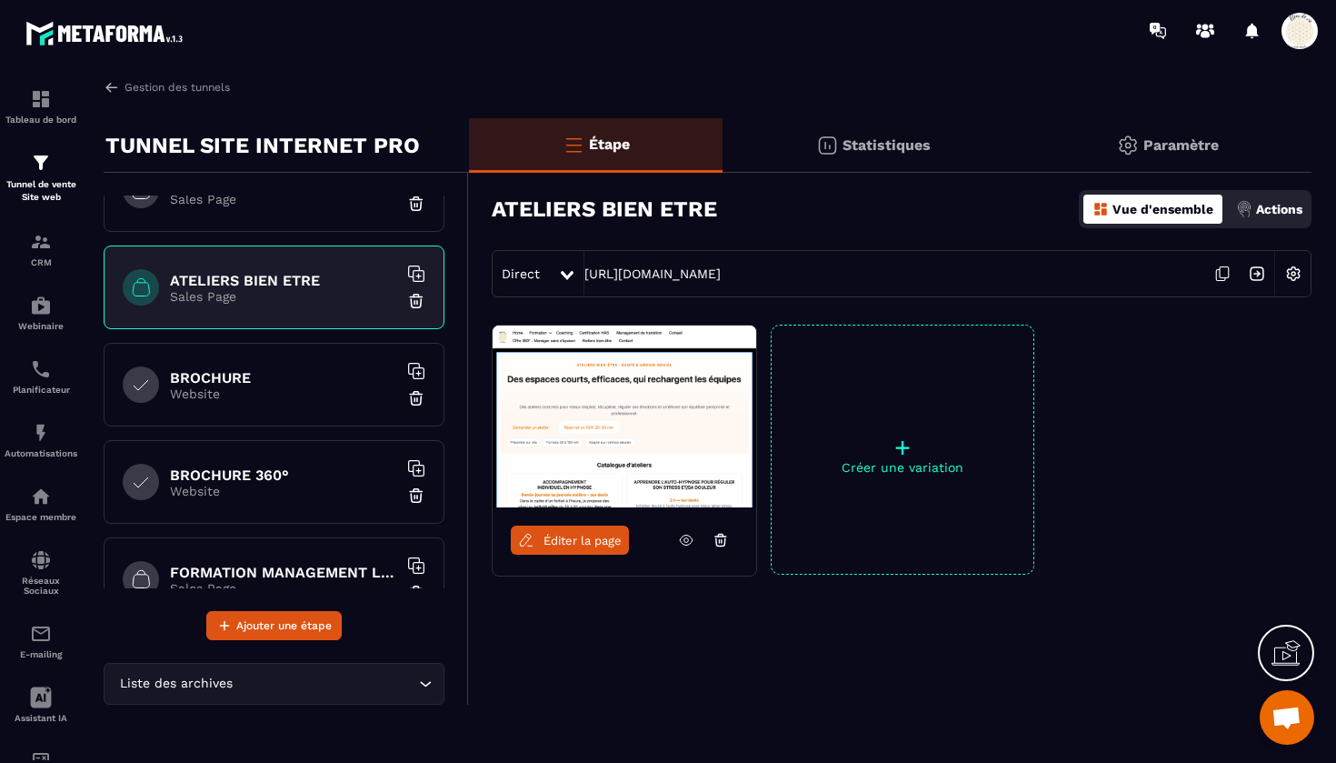
scroll to position [738, 0]
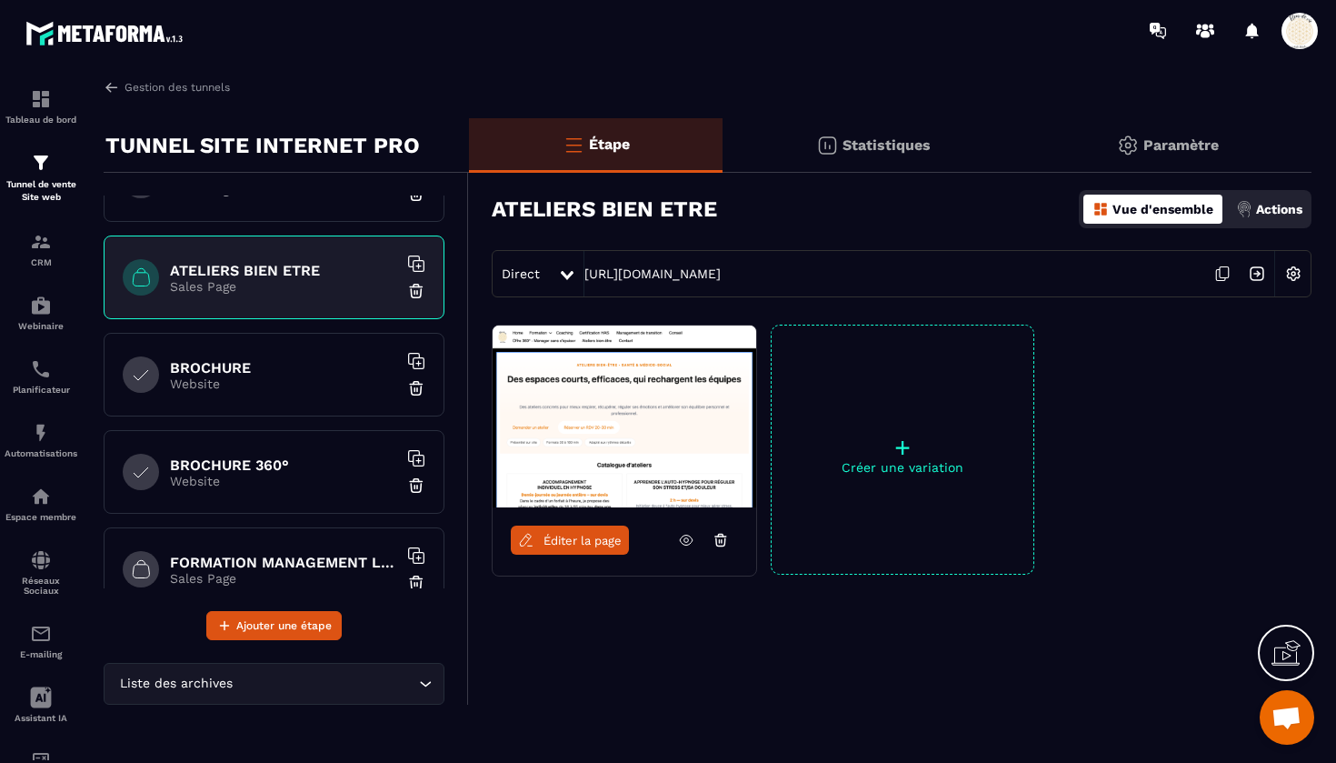
click at [275, 410] on div "BROCHURE Website" at bounding box center [274, 375] width 341 height 84
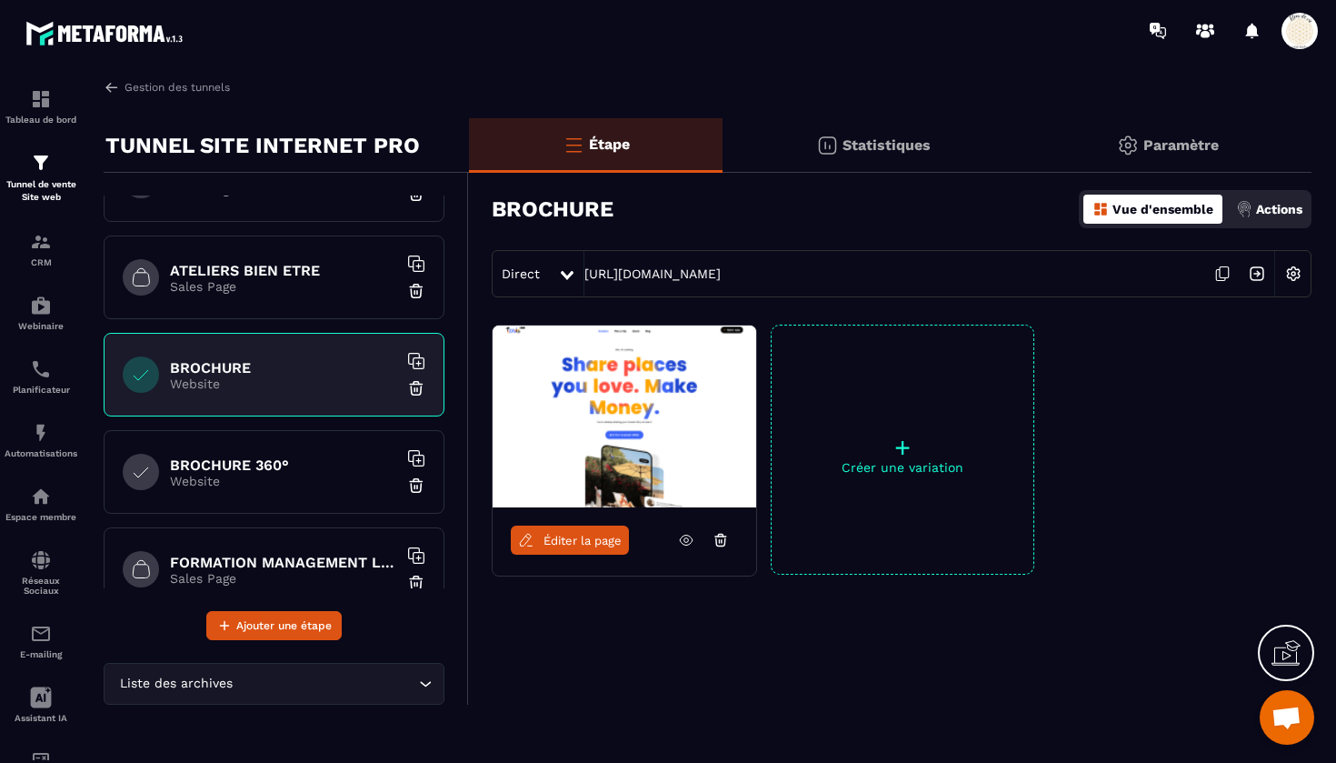
click at [274, 471] on h6 "BROCHURE 360°" at bounding box center [283, 464] width 227 height 17
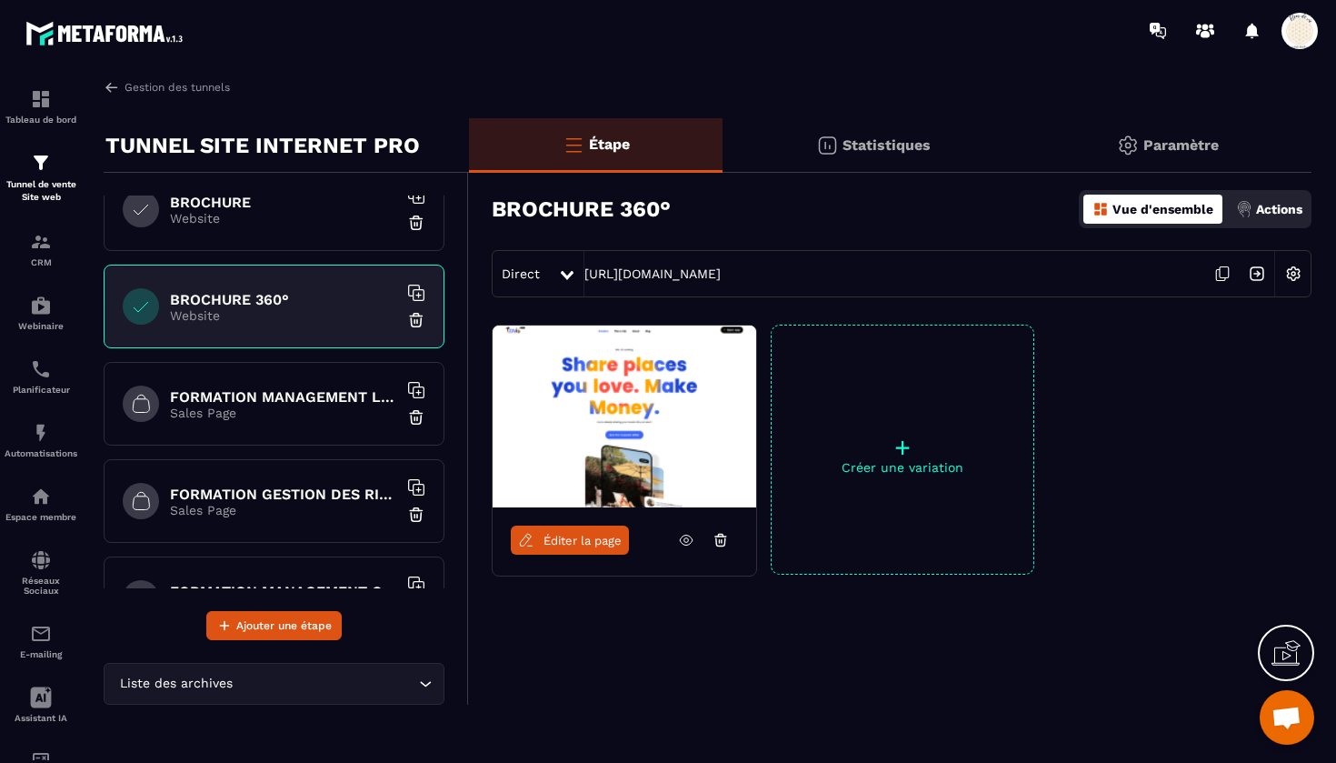
scroll to position [926, 0]
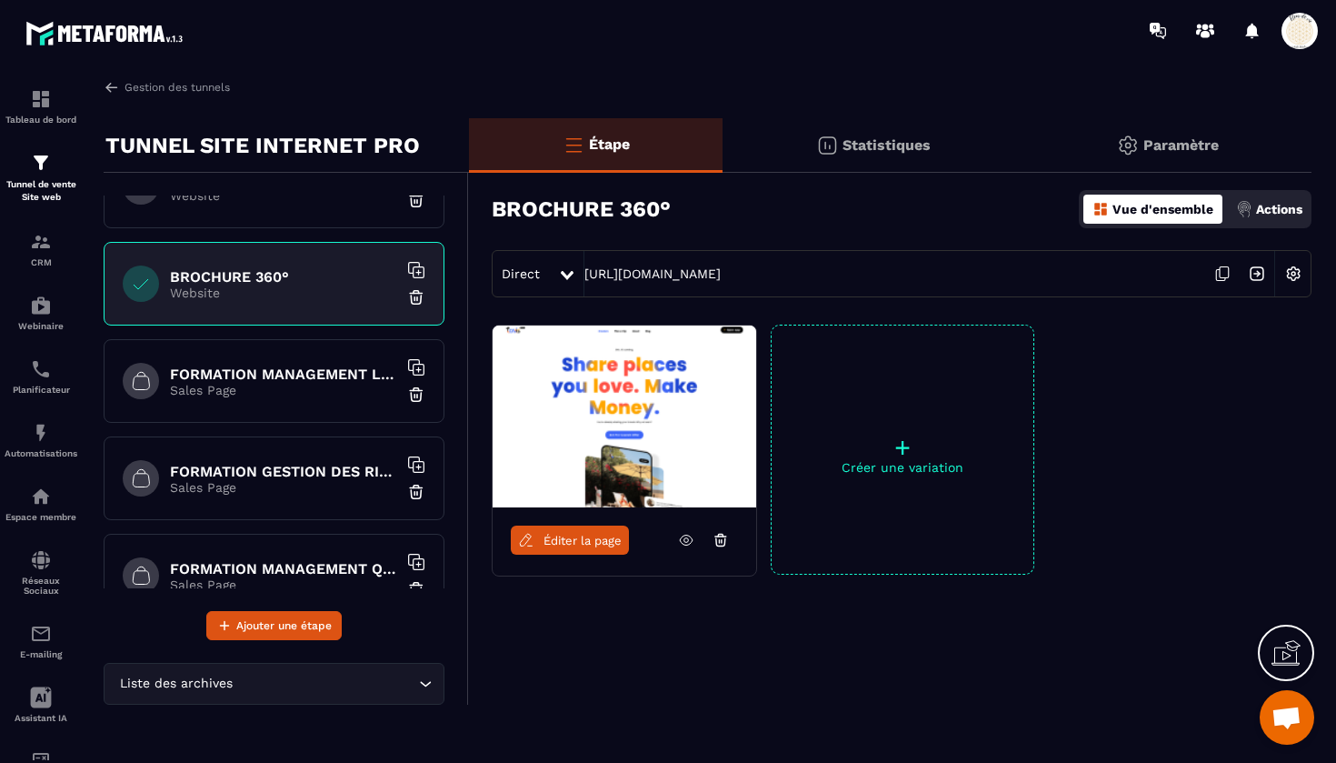
click at [299, 368] on h6 "FORMATION MANAGEMENT LEADERSHIP" at bounding box center [283, 373] width 227 height 17
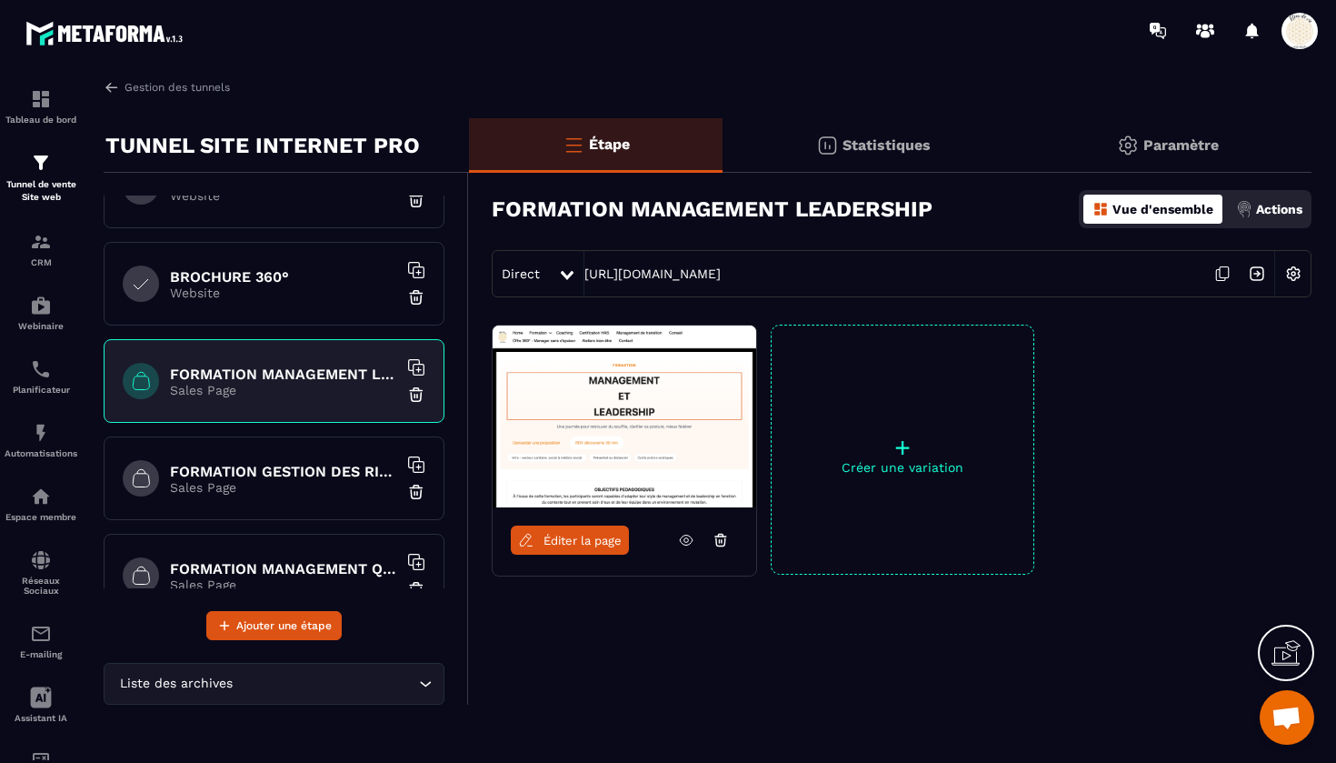
scroll to position [947, 0]
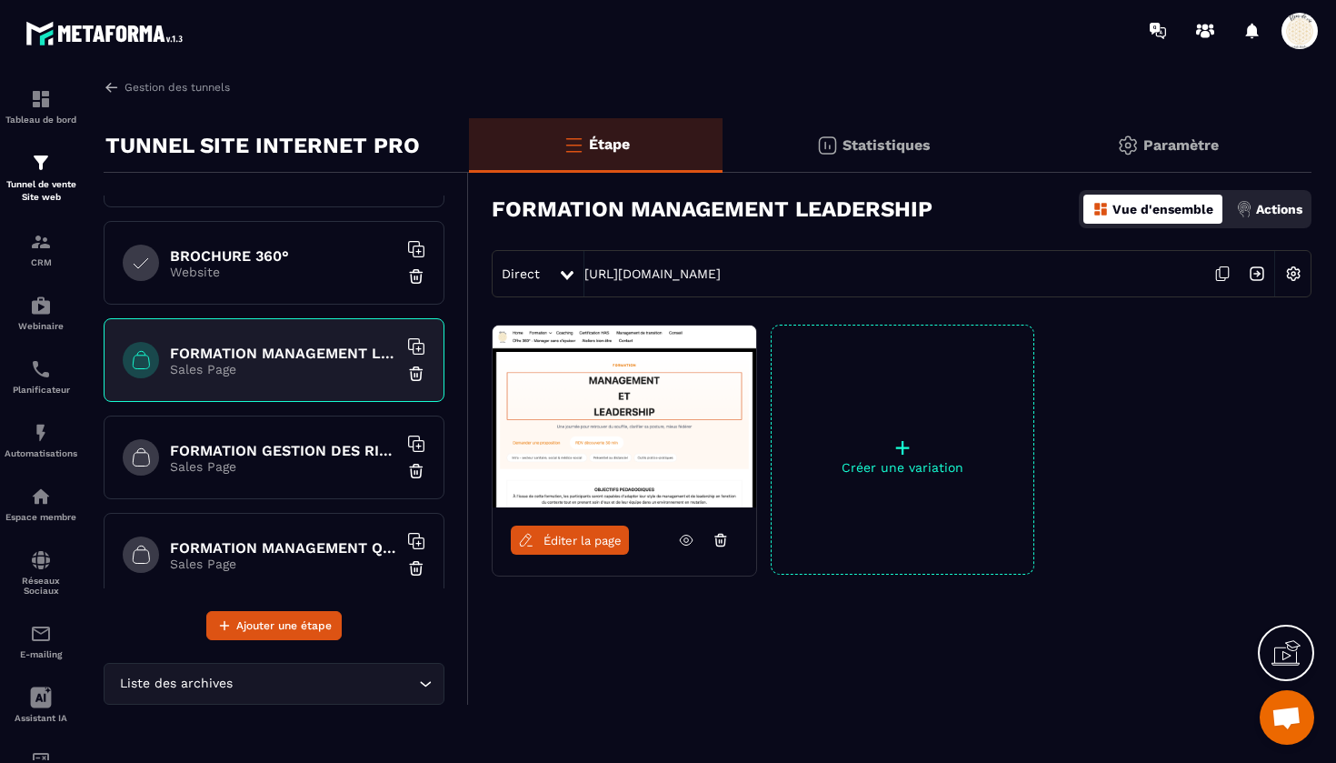
click at [302, 445] on h6 "FORMATION GESTION DES RISQUES EN SANTE" at bounding box center [283, 450] width 227 height 17
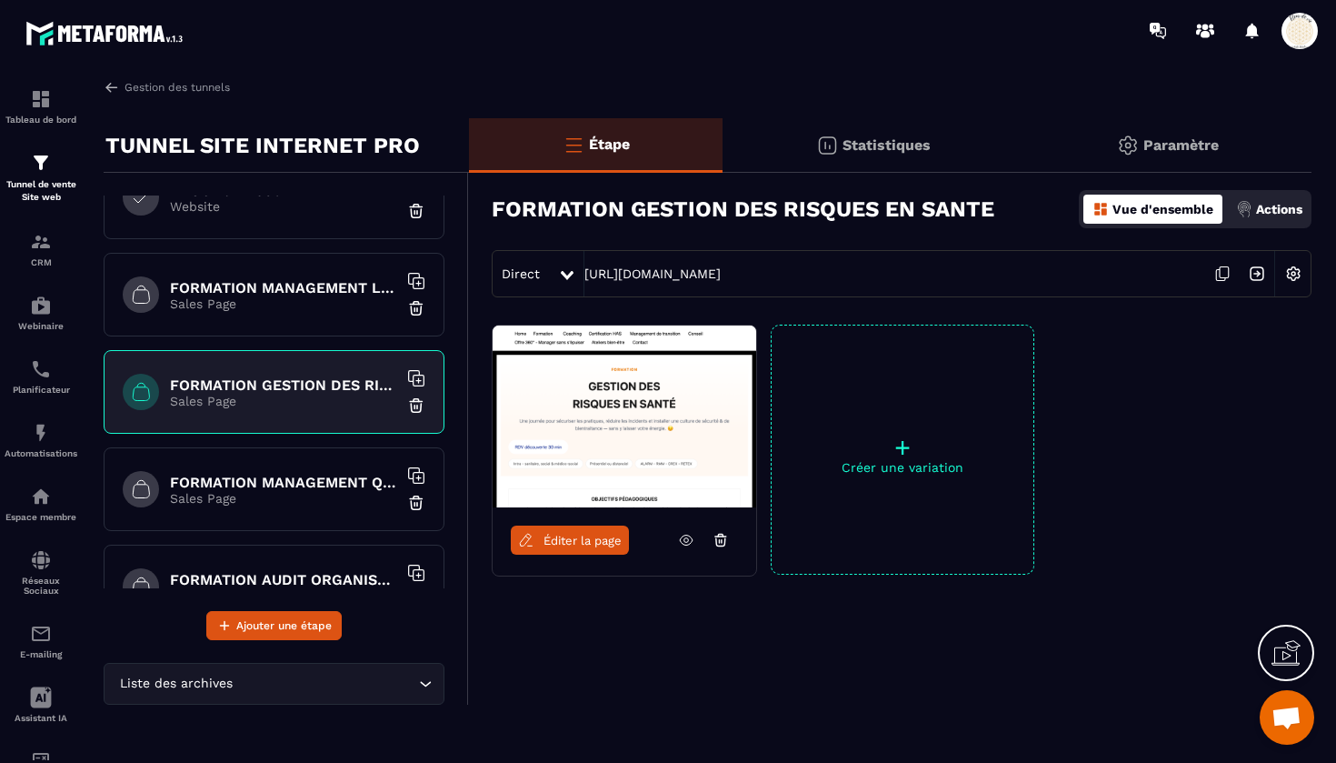
scroll to position [1036, 0]
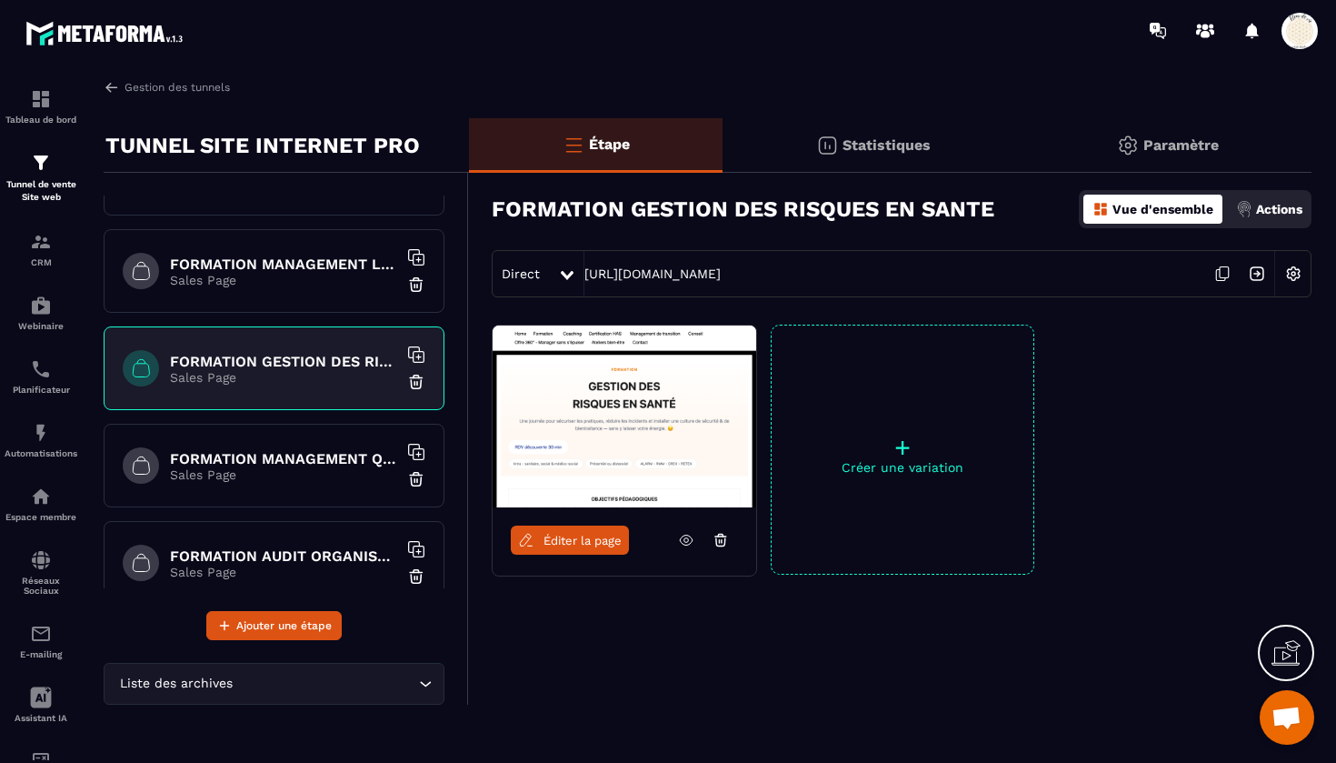
click at [297, 465] on h6 "FORMATION MANAGEMENT QUALITE ET RISQUES EN ESSMS" at bounding box center [283, 458] width 227 height 17
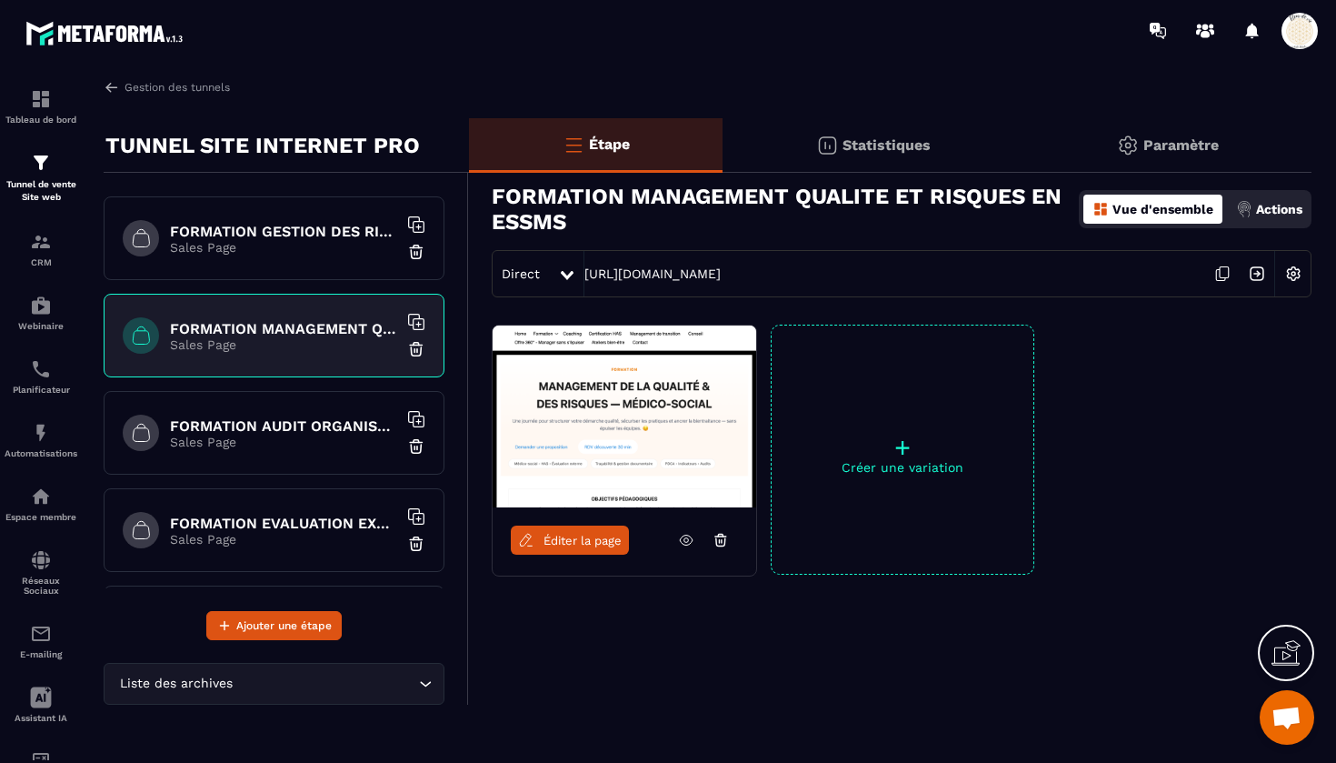
scroll to position [1171, 0]
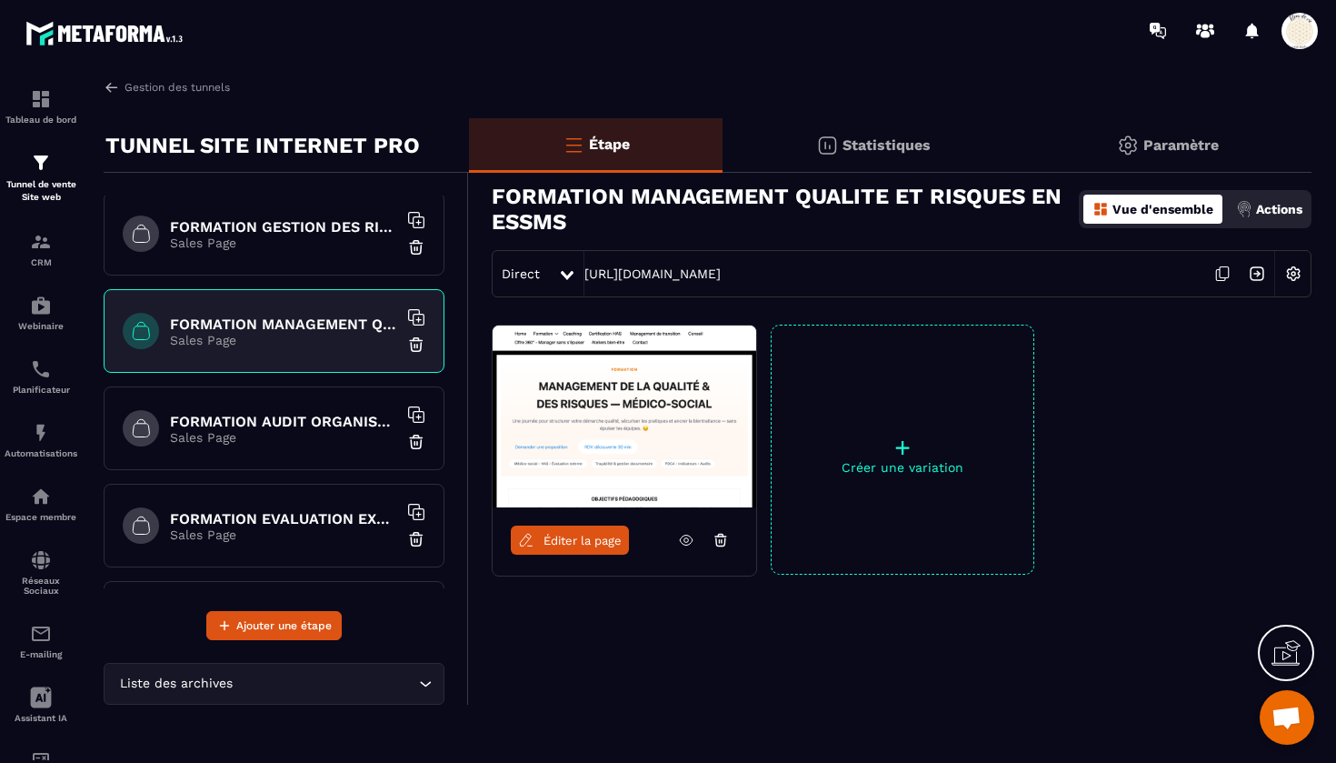
click at [301, 451] on div "FORMATION AUDIT ORGANISATIONNEL EN ESSMS Sales Page" at bounding box center [274, 428] width 341 height 84
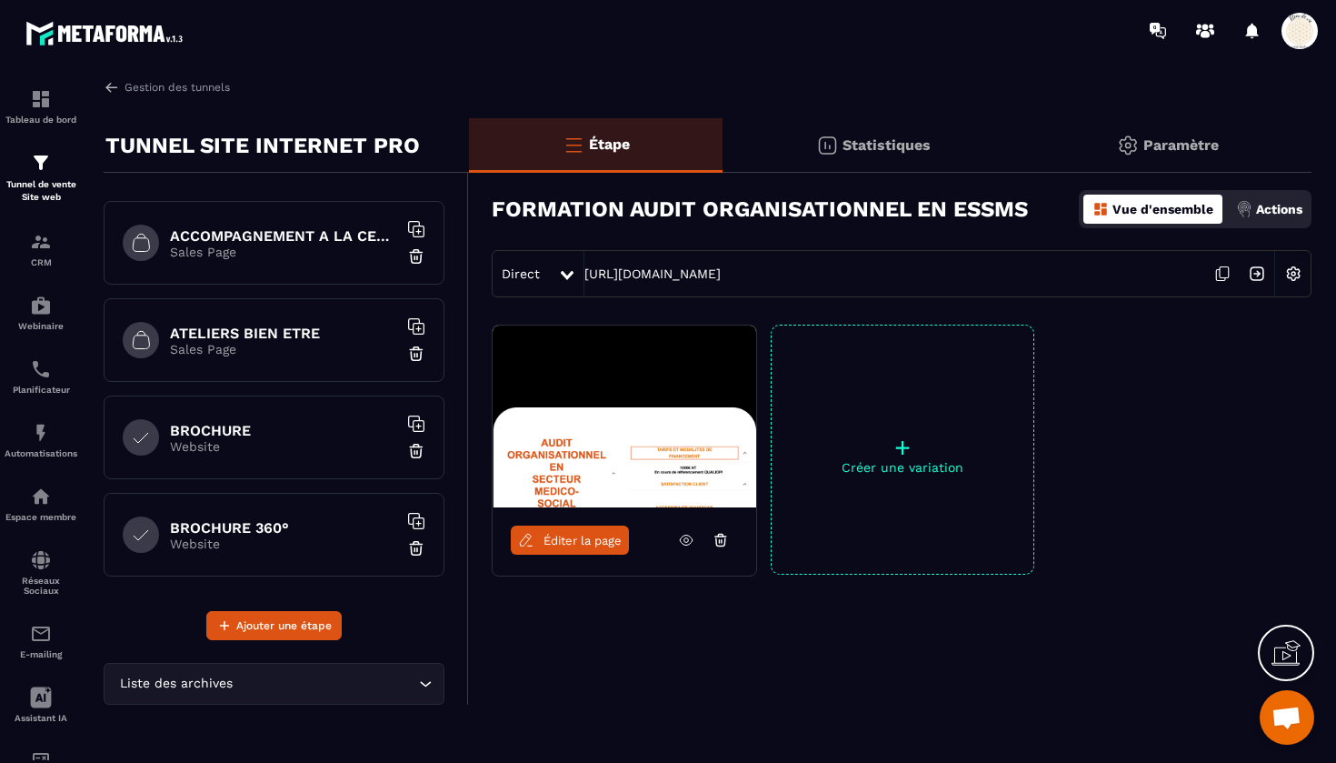
scroll to position [689, 0]
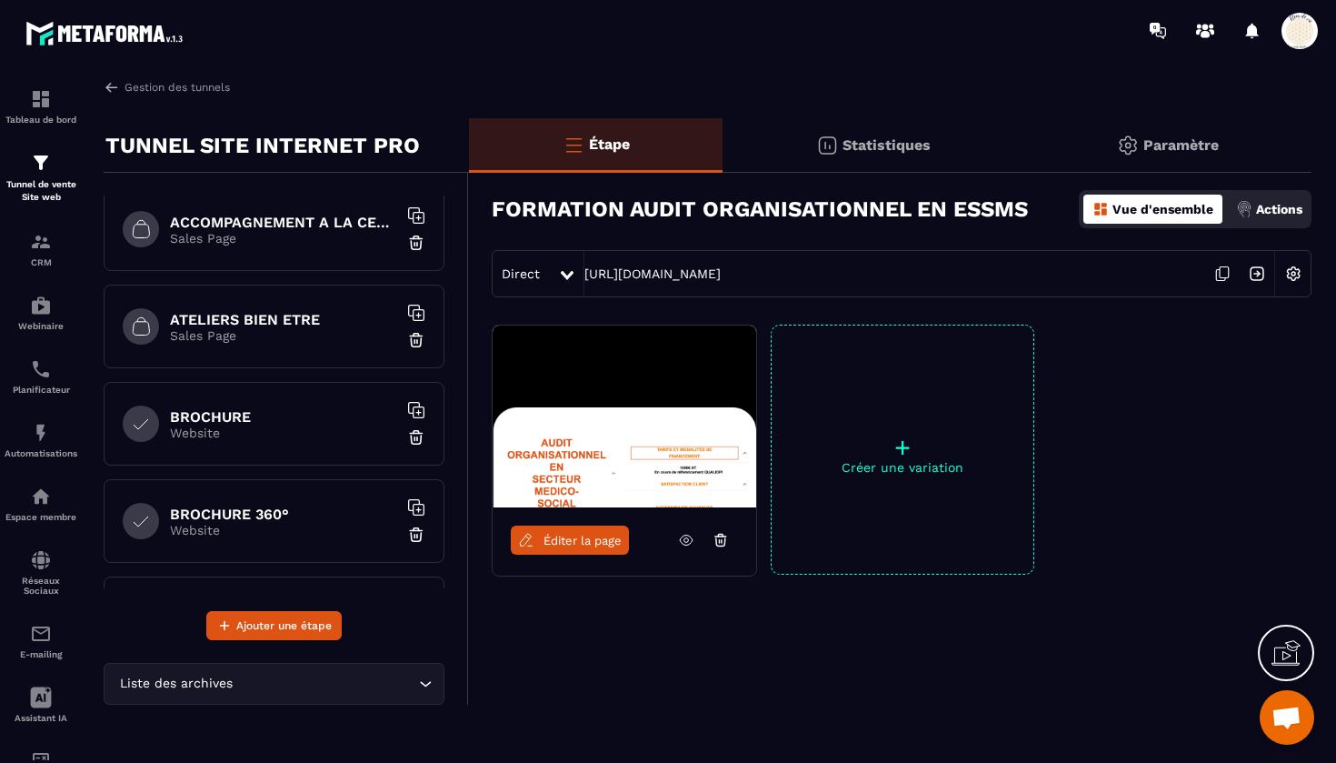
click at [322, 436] on p "Website" at bounding box center [283, 432] width 227 height 15
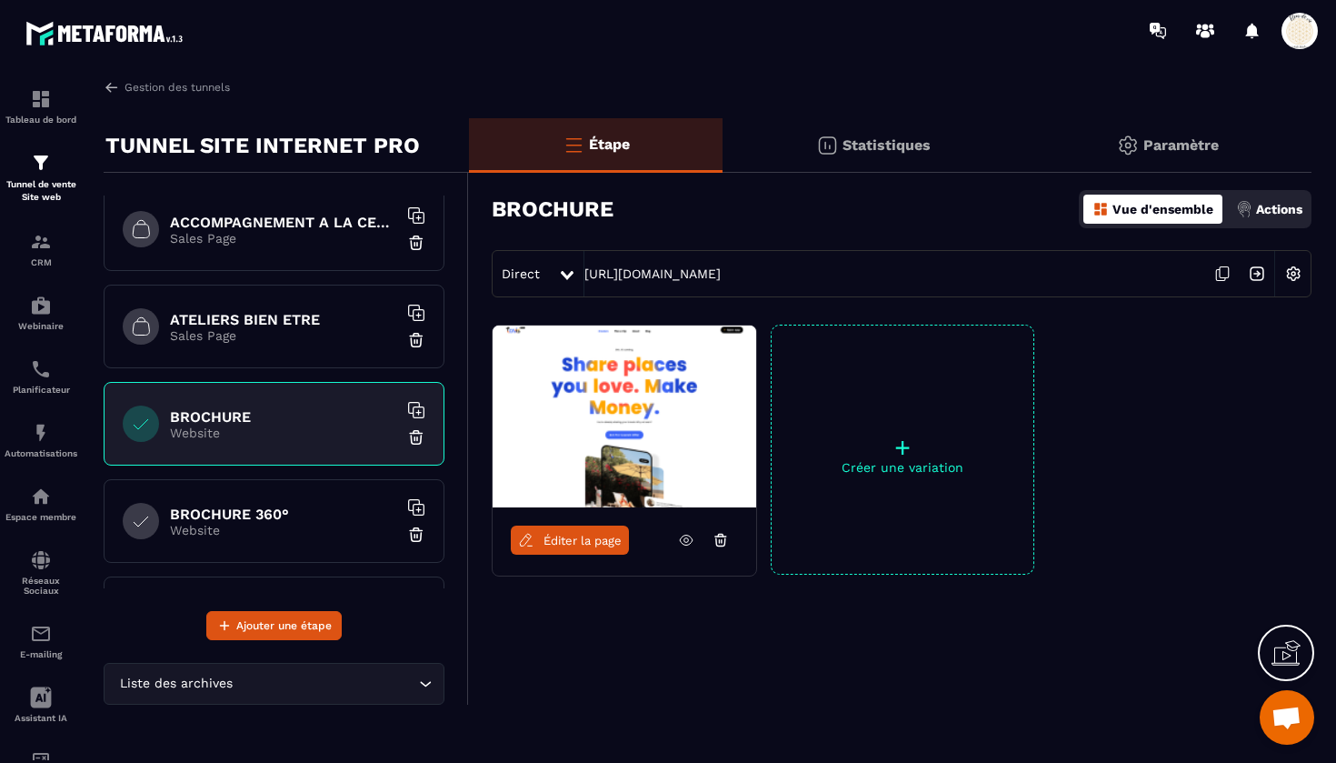
click at [581, 534] on span "Éditer la page" at bounding box center [583, 541] width 78 height 14
